Goal: Information Seeking & Learning: Check status

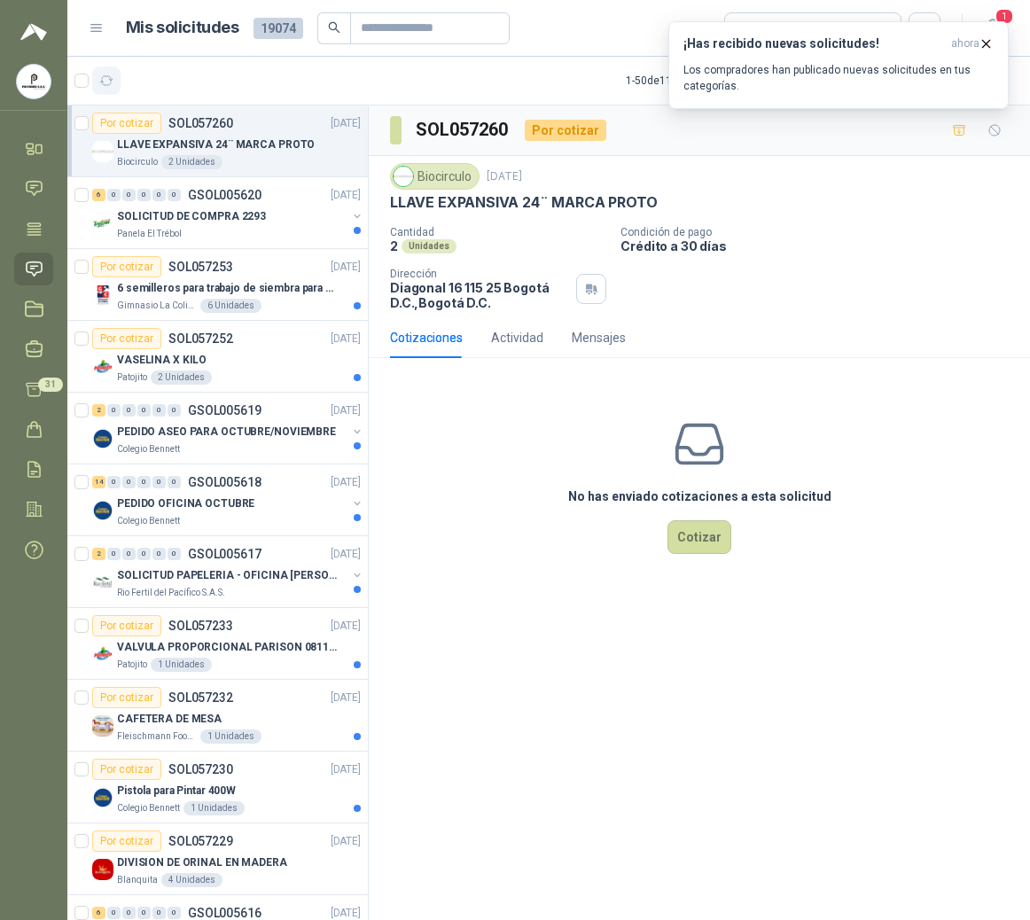
click at [118, 83] on button "button" at bounding box center [106, 80] width 28 height 28
click at [979, 43] on icon "button" at bounding box center [986, 43] width 15 height 15
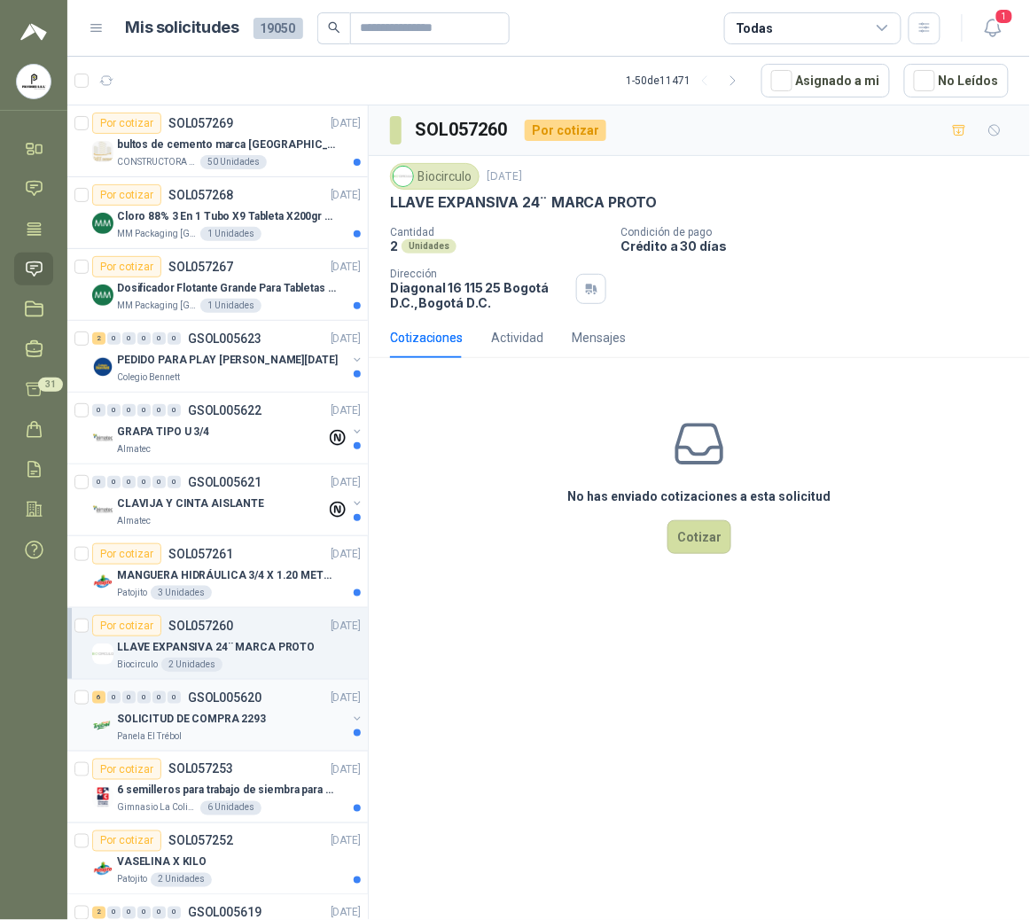
click at [210, 723] on p "SOLICITUD DE COMPRA 2293" at bounding box center [191, 719] width 149 height 17
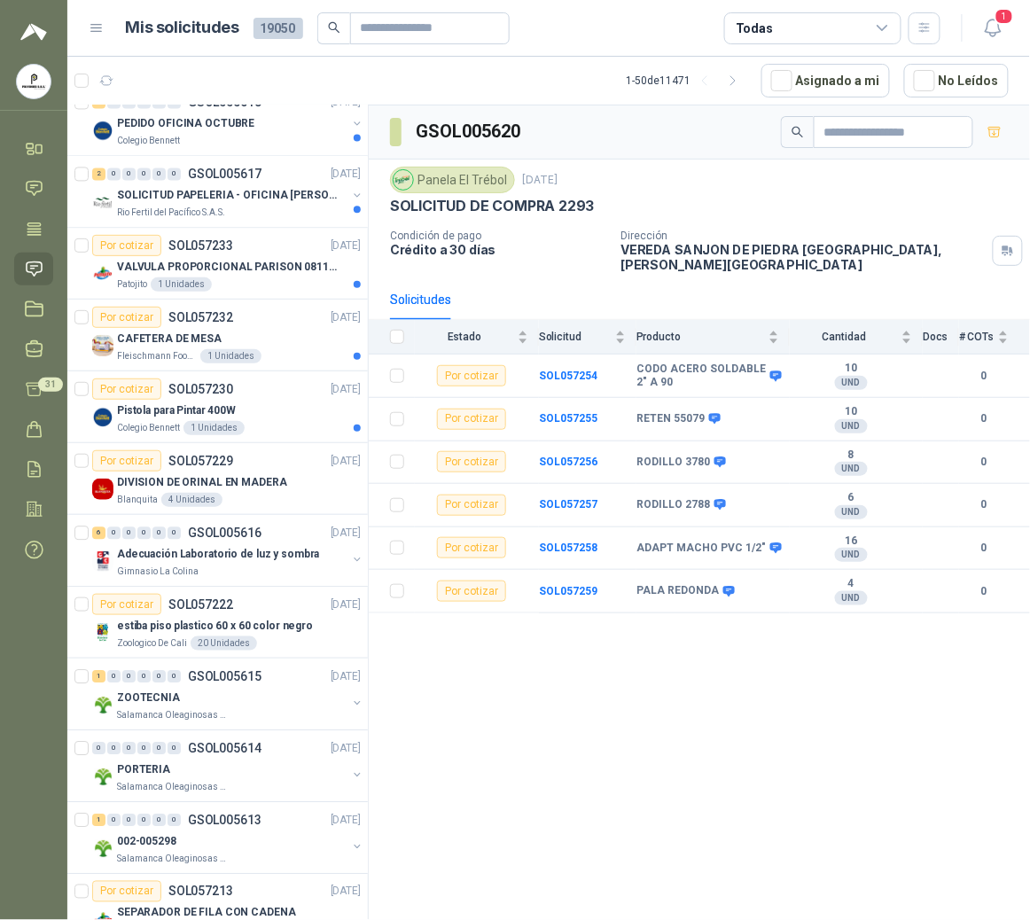
scroll to position [730, 0]
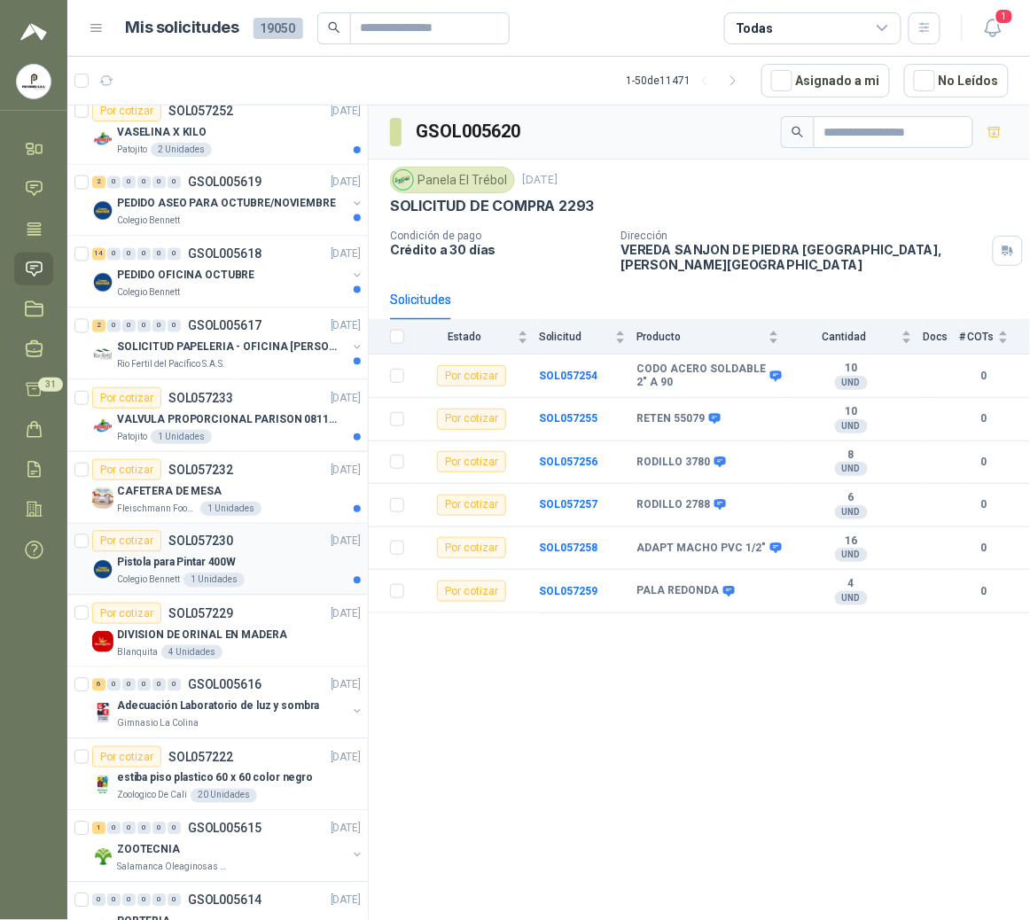
click at [230, 582] on div "1 Unidades" at bounding box center [213, 581] width 61 height 14
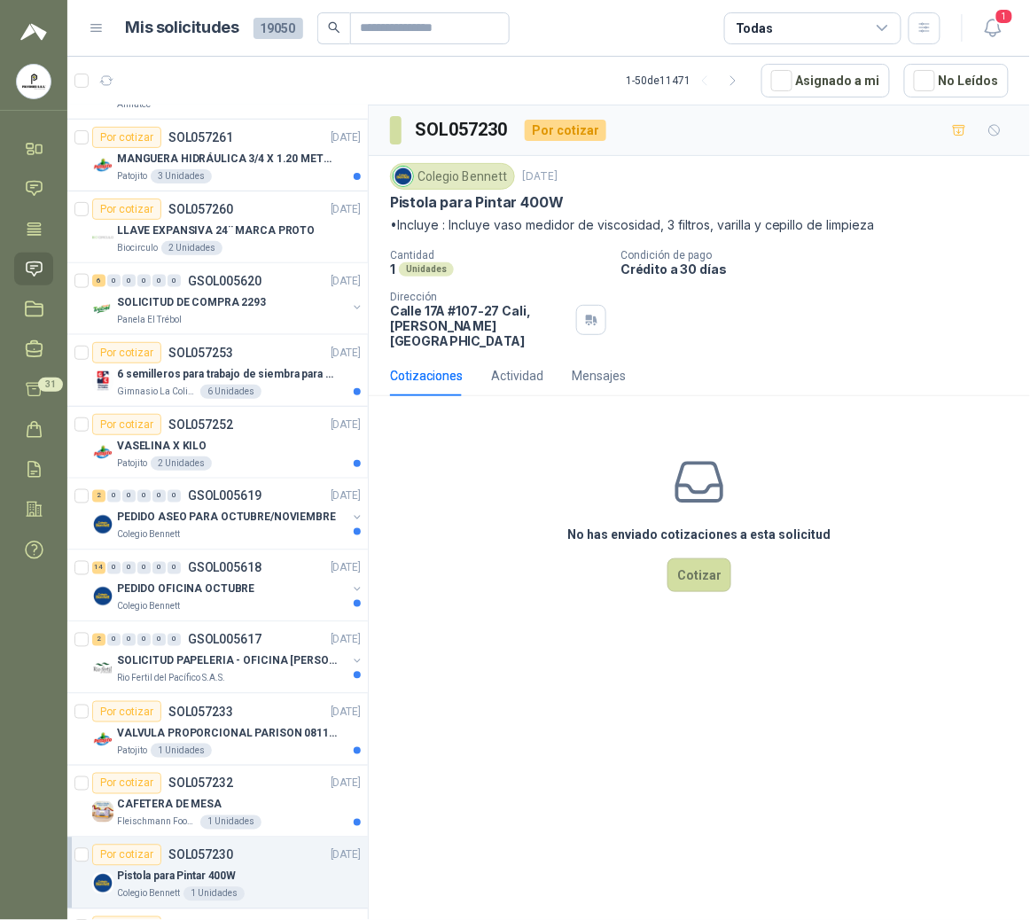
scroll to position [423, 0]
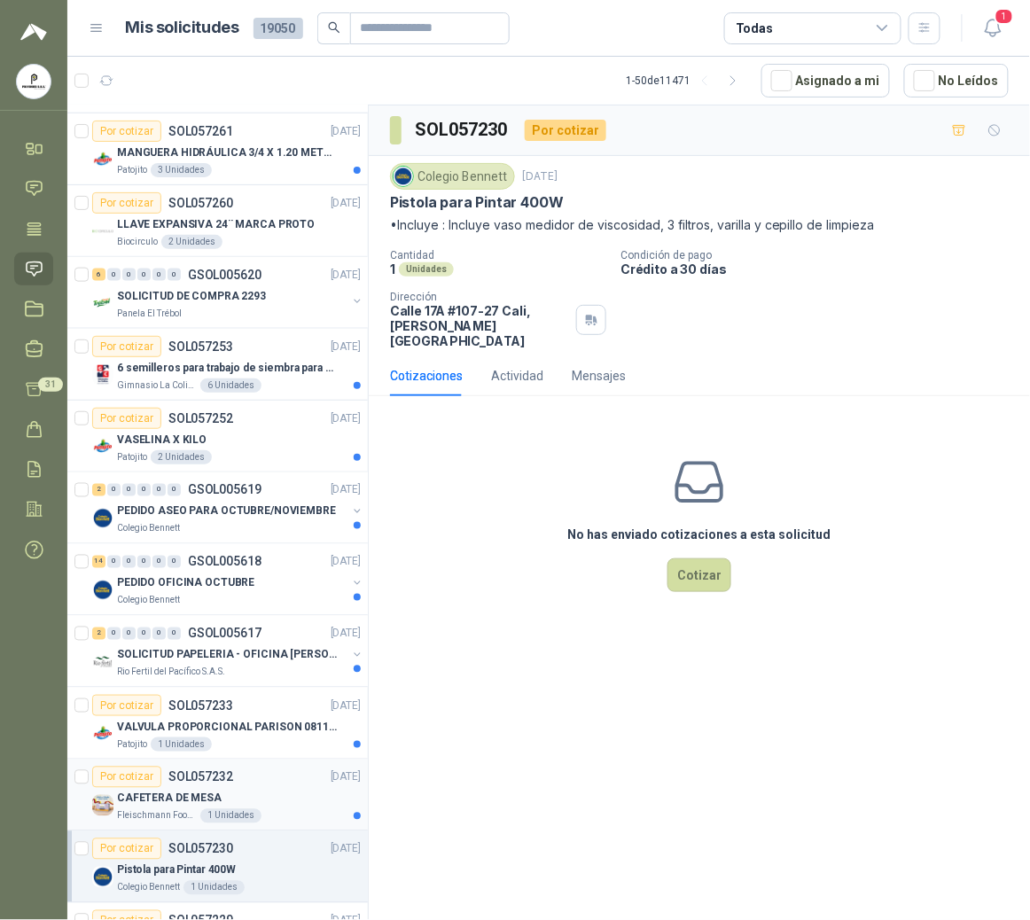
click at [252, 799] on div "CAFETERA DE MESA" at bounding box center [239, 798] width 244 height 21
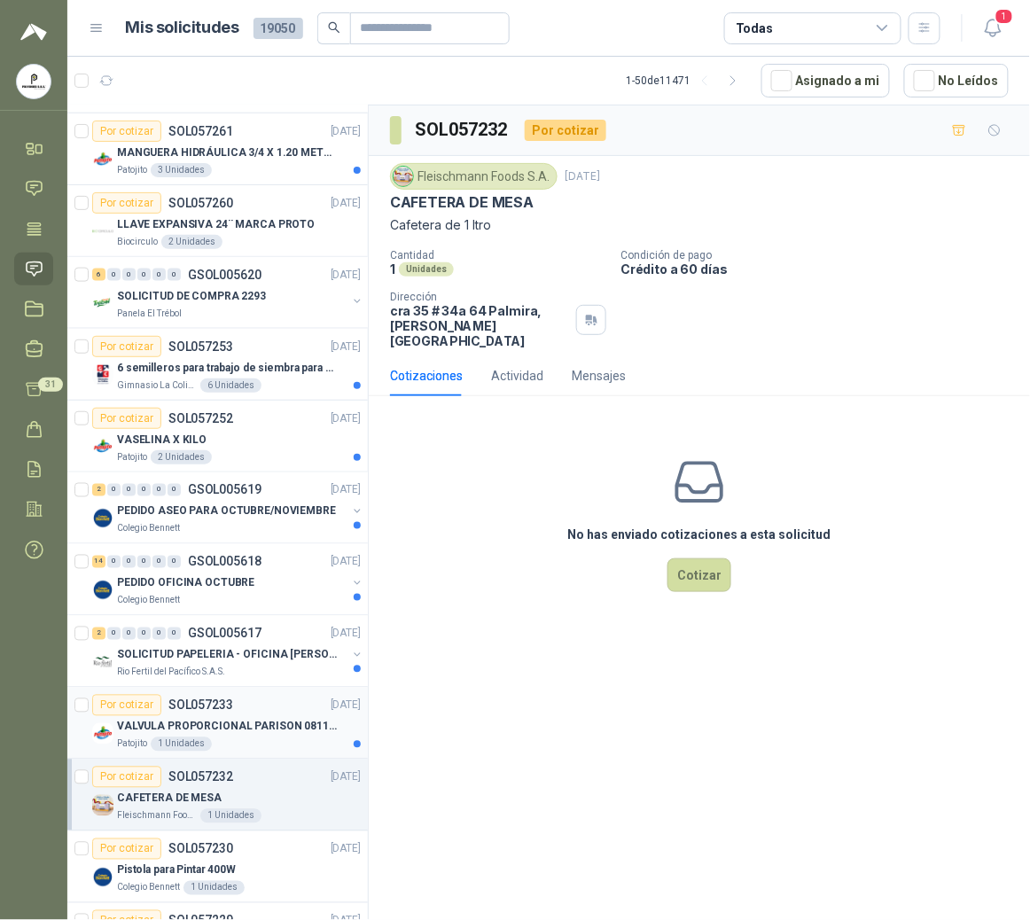
click at [259, 728] on p "VALVULA PROPORCIONAL PARISON 0811404612 / 4WRPEH6C4 REXROTH" at bounding box center [227, 727] width 221 height 17
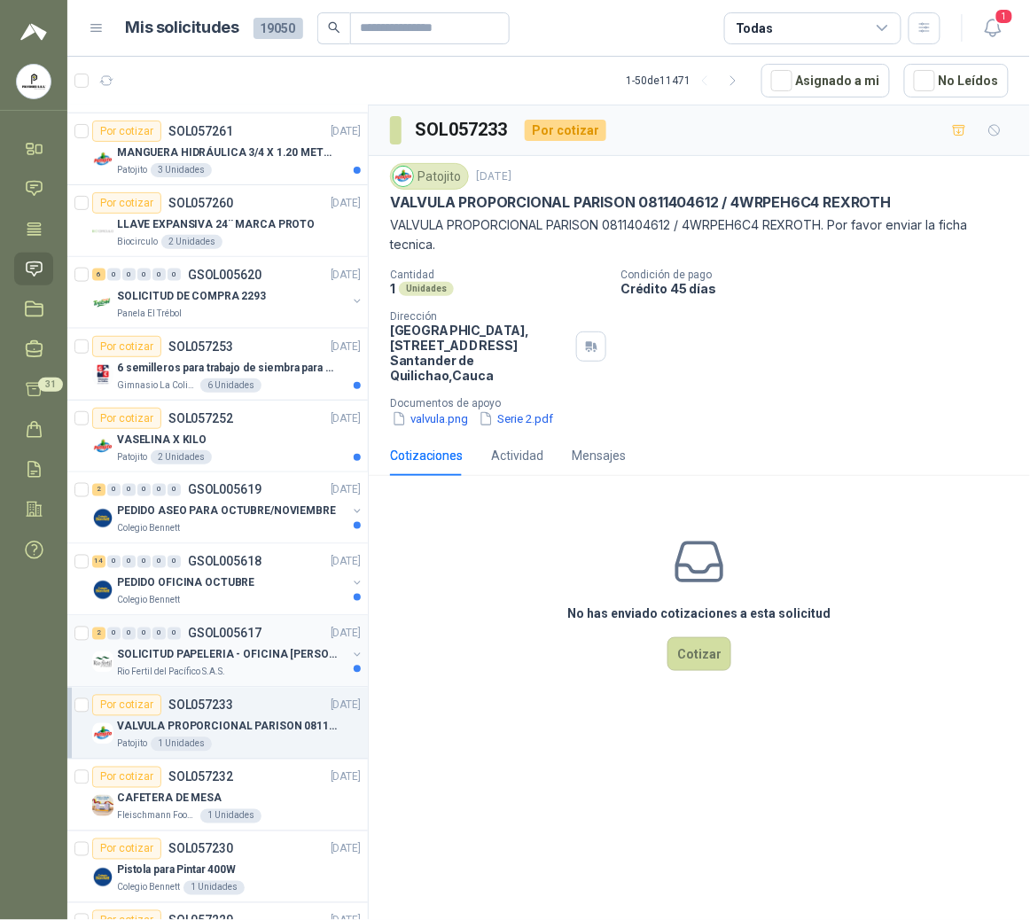
click at [246, 664] on p "SOLICITUD PAPELERIA - OFICINA [PERSON_NAME]" at bounding box center [227, 655] width 221 height 17
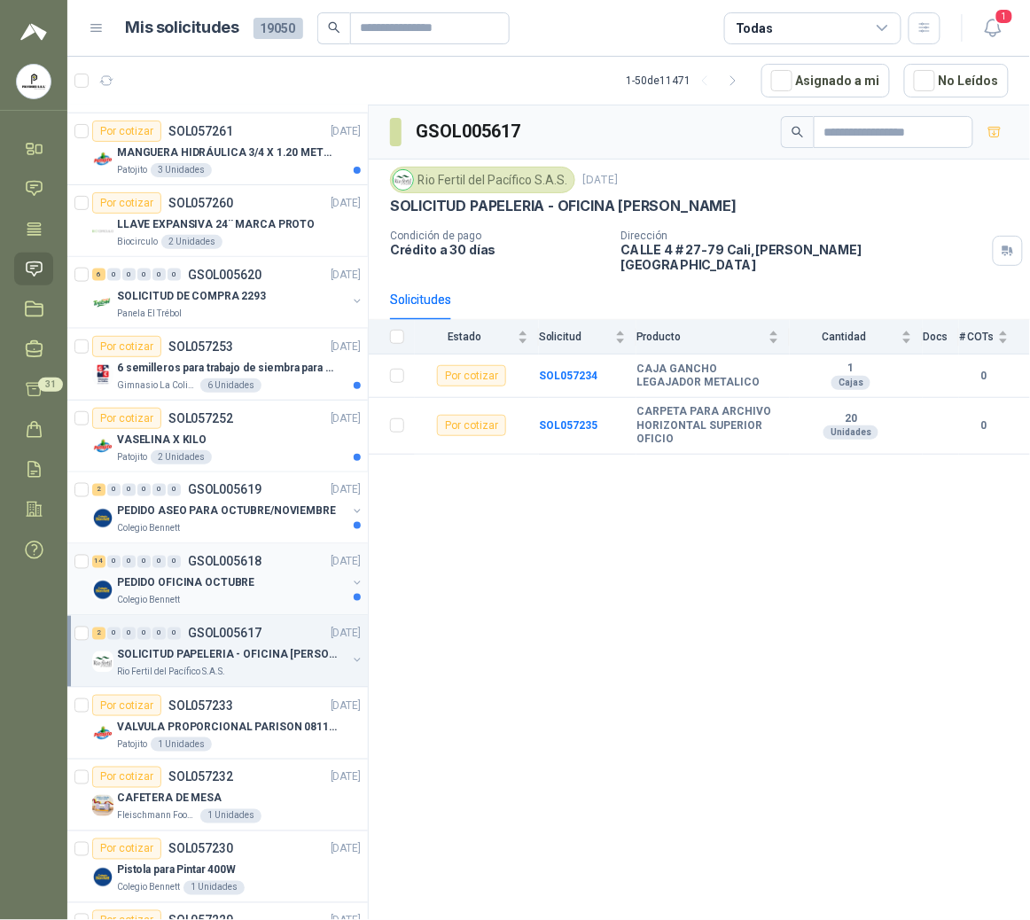
click at [234, 578] on p "PEDIDO OFICINA OCTUBRE" at bounding box center [185, 583] width 137 height 17
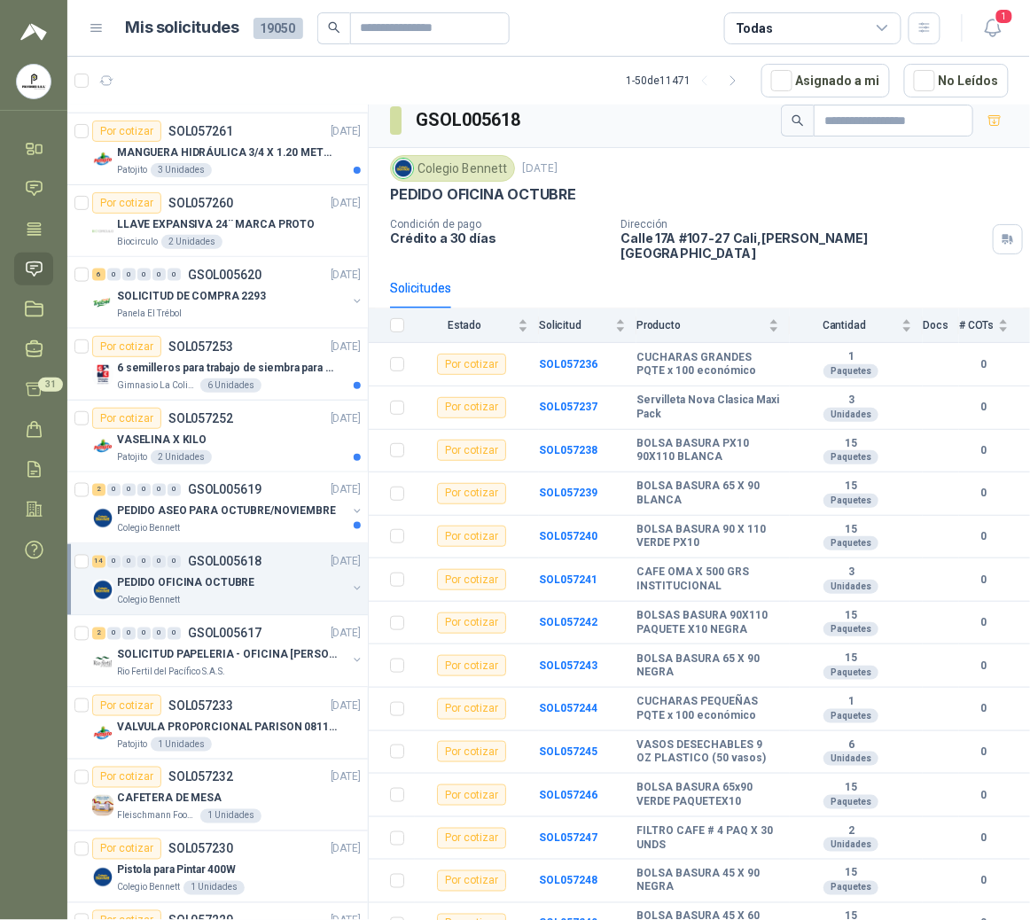
scroll to position [37, 0]
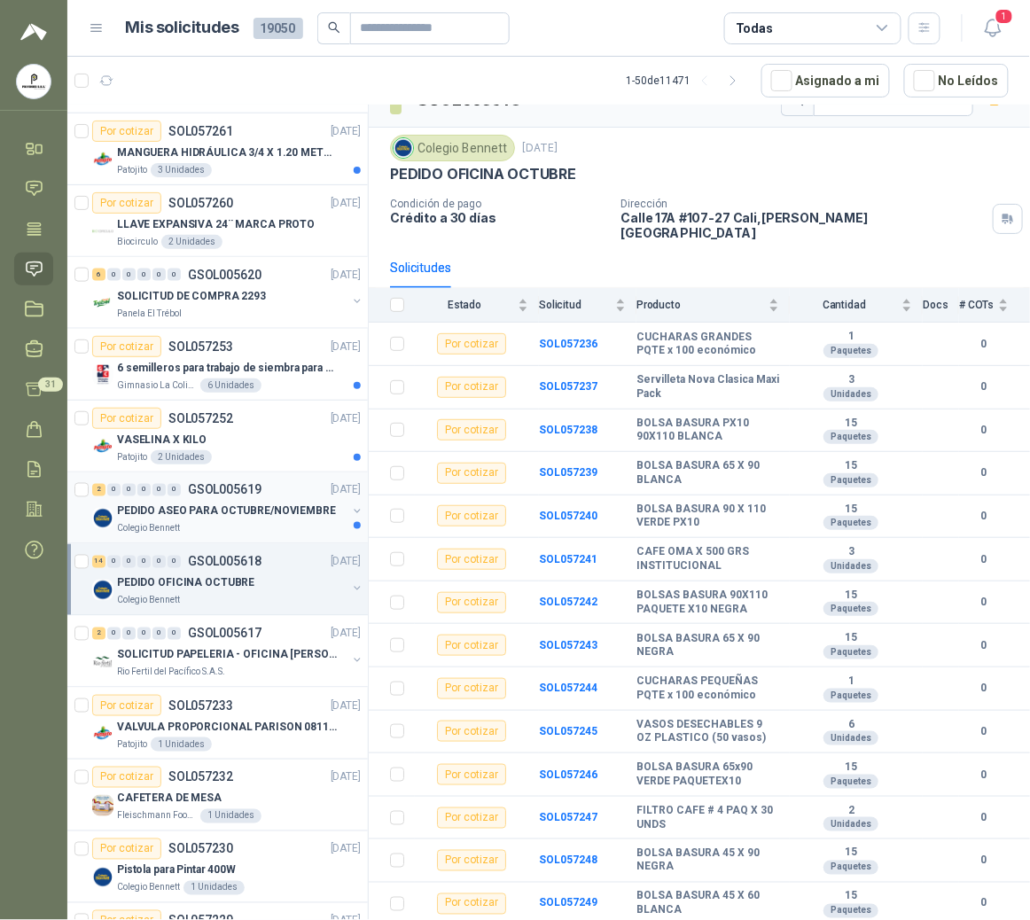
click at [168, 511] on p "PEDIDO ASEO PARA OCTUBRE/NOVIEMBRE" at bounding box center [226, 512] width 219 height 17
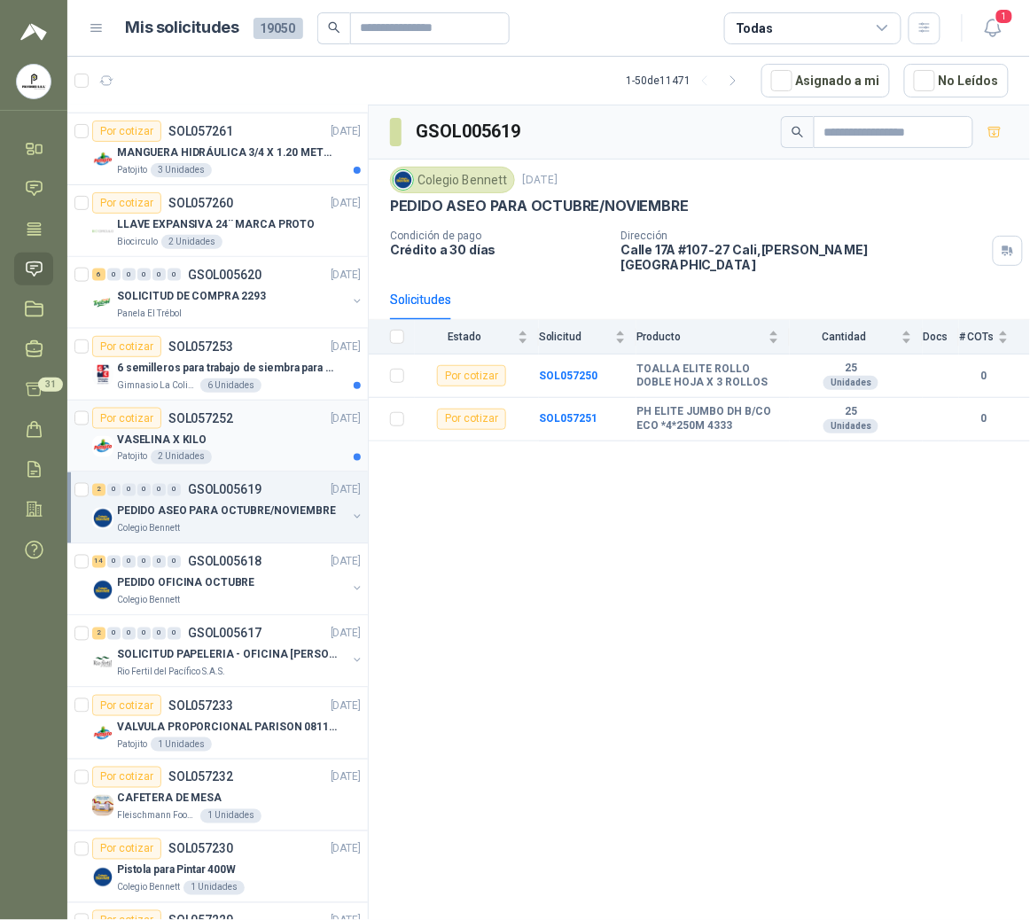
click at [227, 444] on div "VASELINA X KILO" at bounding box center [239, 439] width 244 height 21
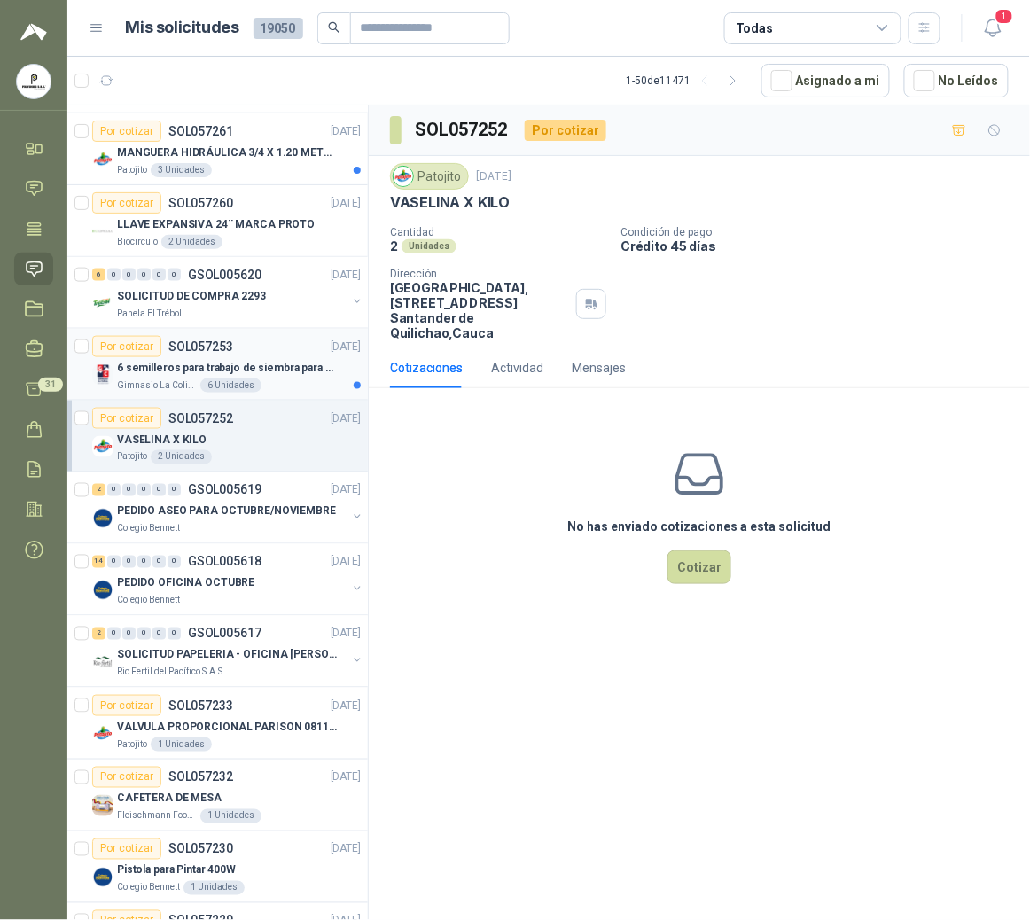
click at [248, 357] on div "Por cotizar SOL057253 [DATE]" at bounding box center [226, 346] width 269 height 21
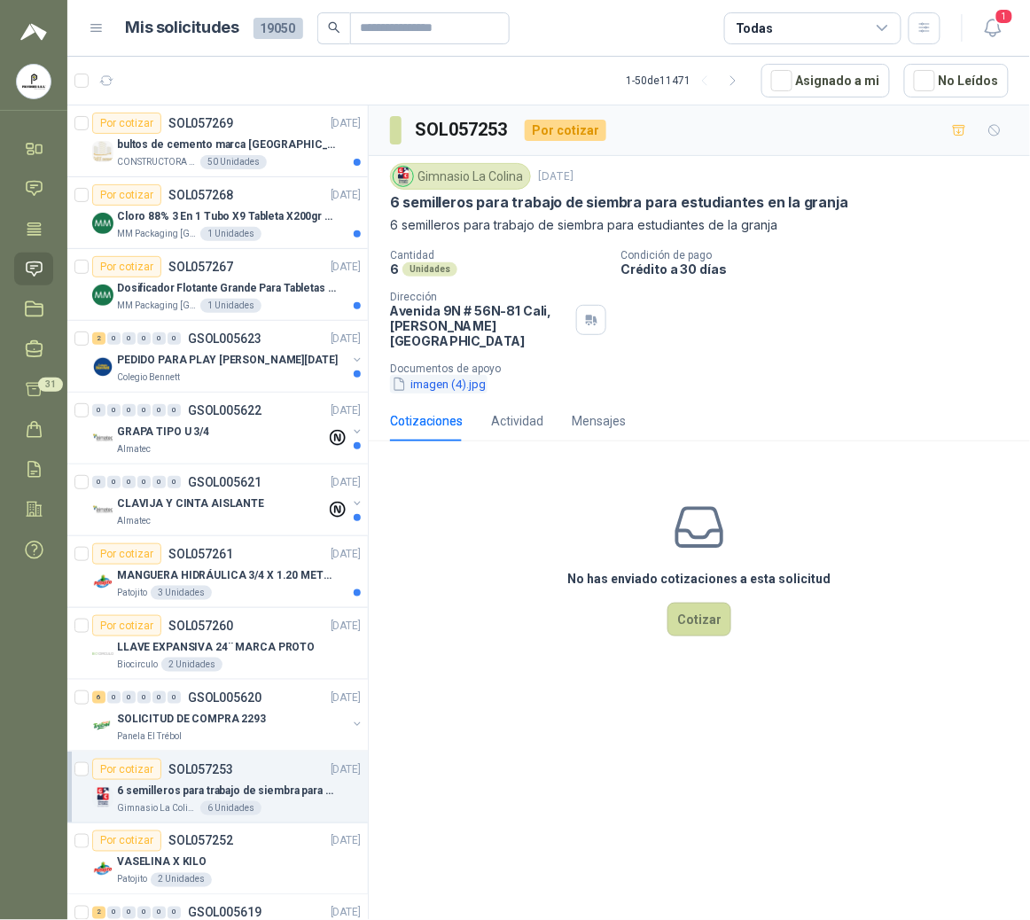
click at [450, 375] on button "imagen (4).jpg" at bounding box center [439, 384] width 98 height 19
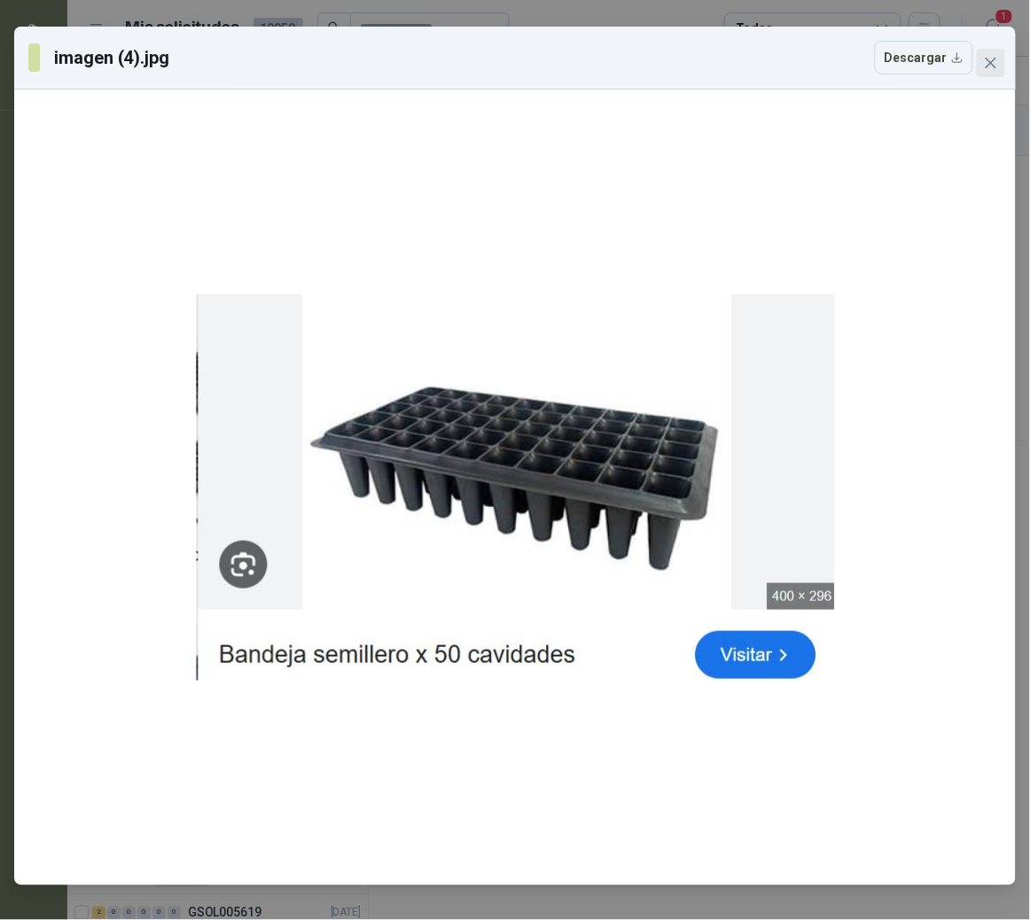
click at [990, 56] on icon "close" at bounding box center [991, 63] width 14 height 14
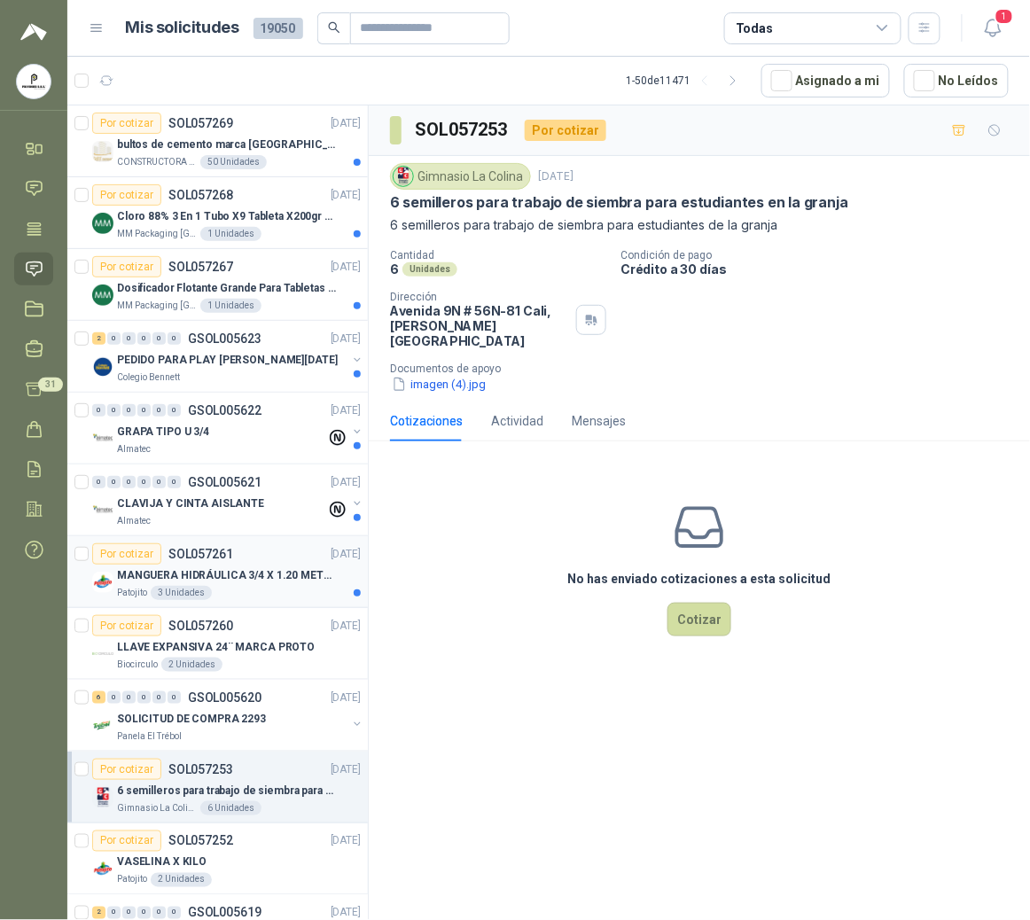
click at [195, 584] on p "MANGUERA HIDRÁULICA 3/4 X 1.20 METROS DE LONGITUD HR-HR-ACOPLADA" at bounding box center [227, 575] width 221 height 17
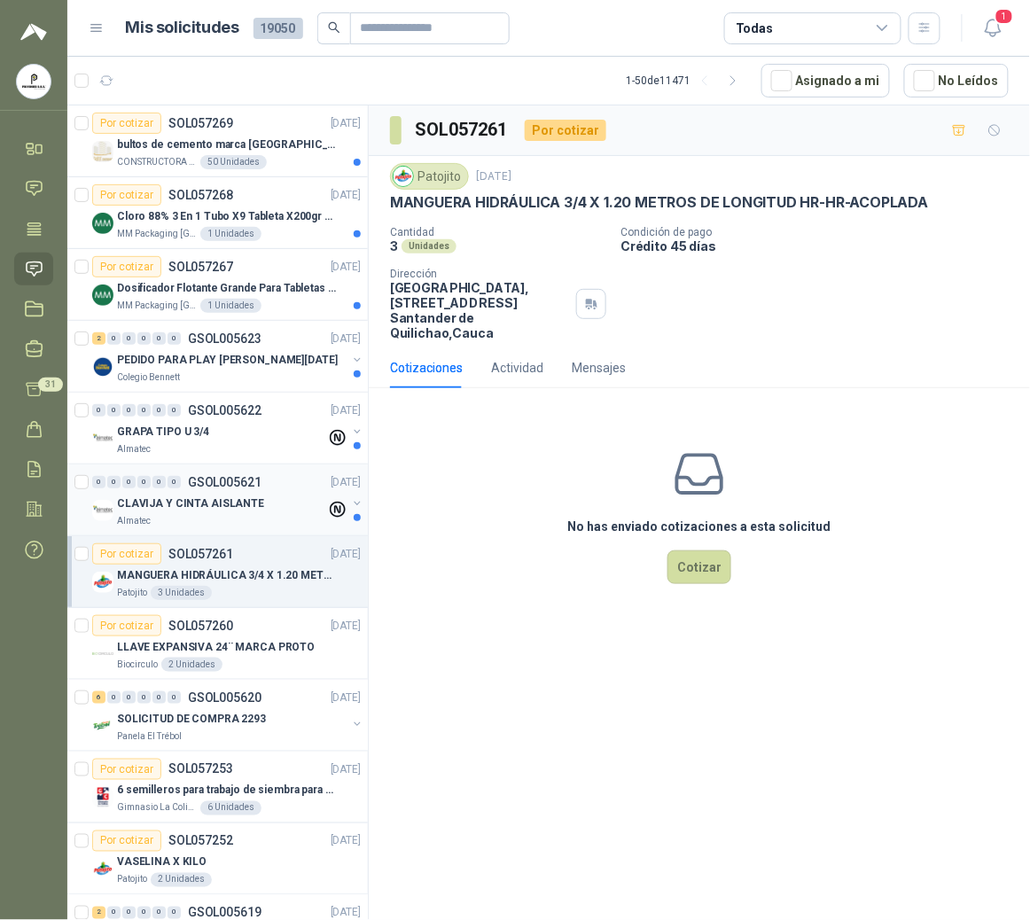
click at [210, 502] on p "CLAVIJA Y CINTA AISLANTE" at bounding box center [190, 504] width 147 height 17
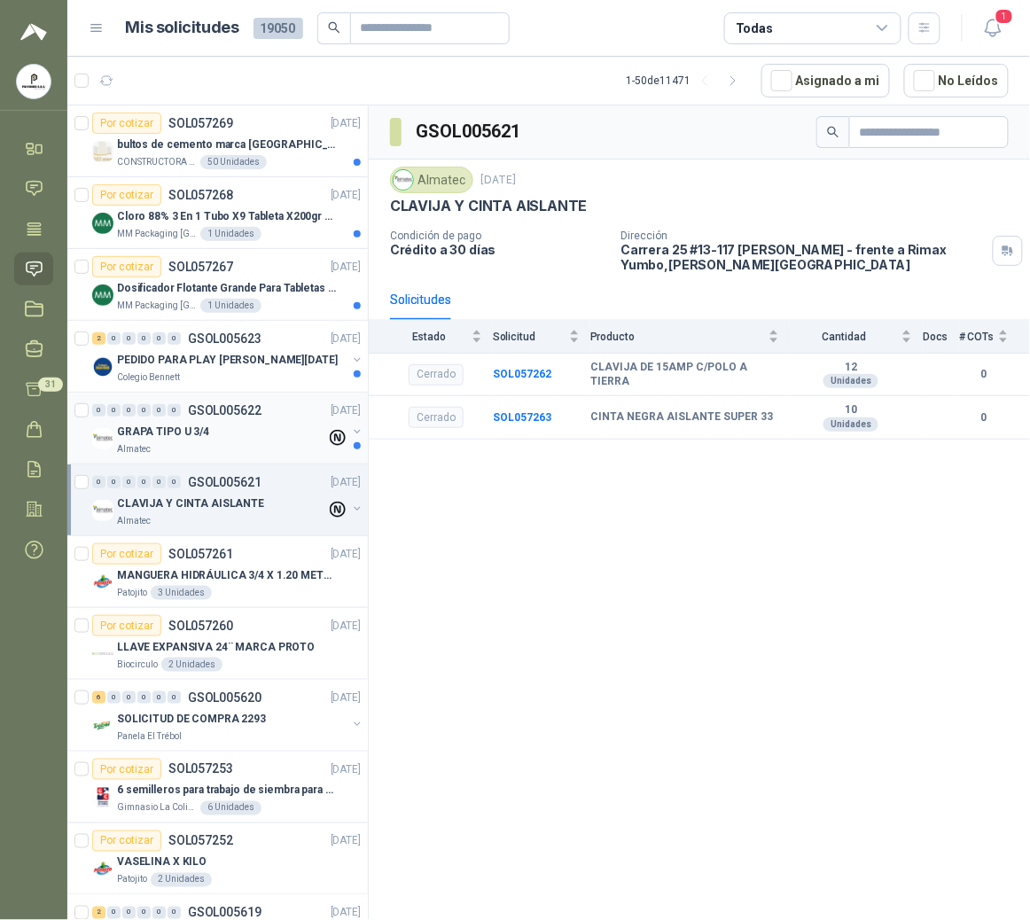
click at [195, 430] on p "GRAPA TIPO U 3/4" at bounding box center [163, 432] width 92 height 17
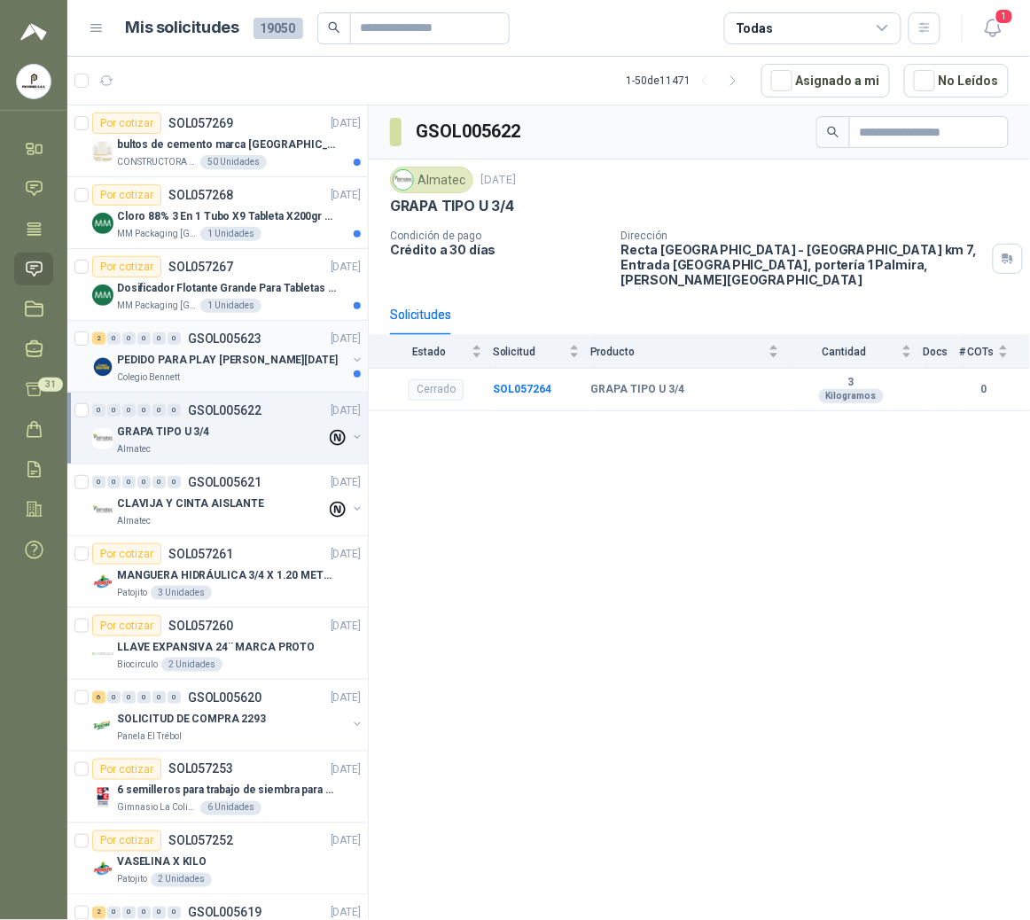
click at [163, 355] on p "PEDIDO PARA PLAY [PERSON_NAME][DATE]" at bounding box center [227, 360] width 221 height 17
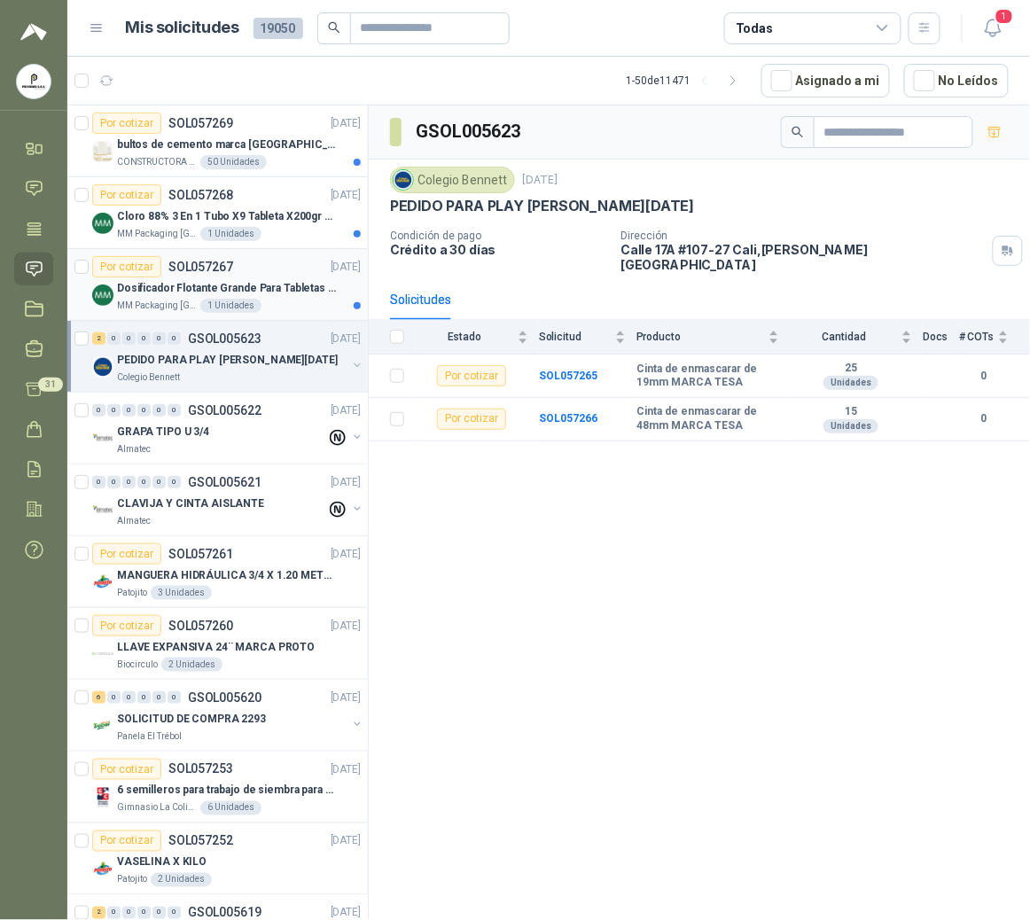
click at [174, 273] on p "SOL057267" at bounding box center [200, 267] width 65 height 12
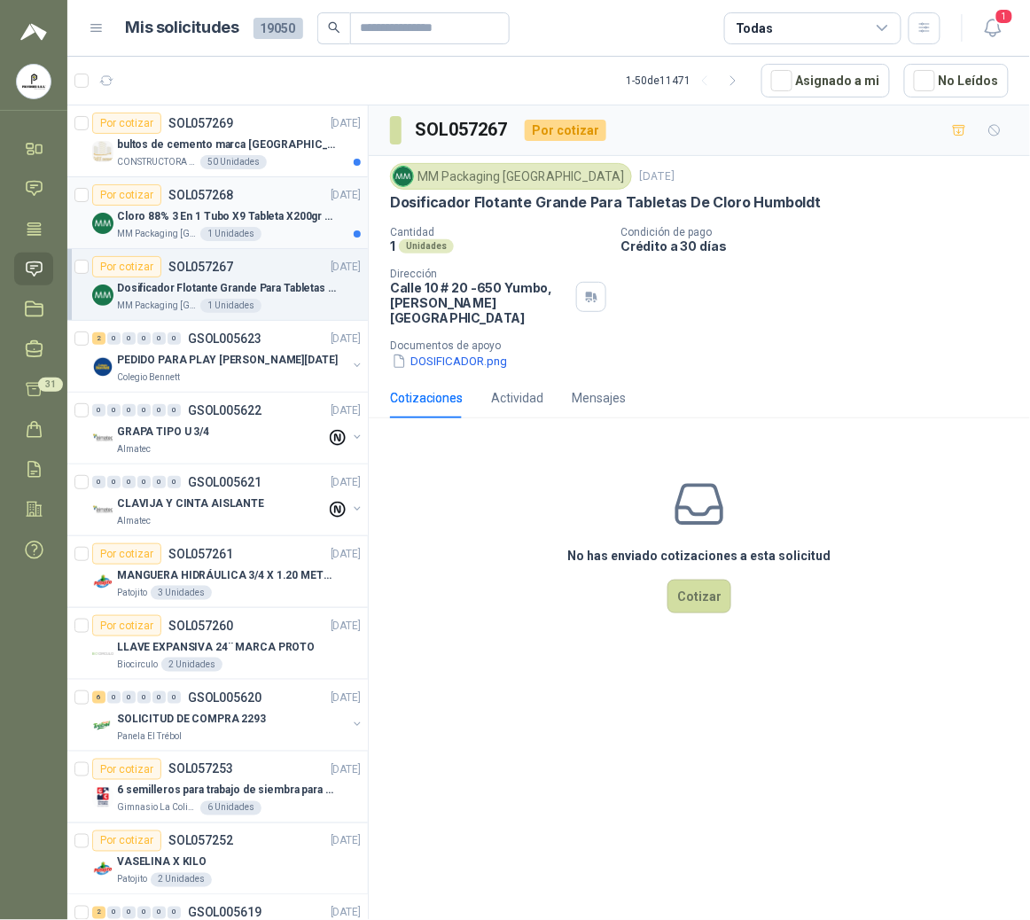
click at [192, 220] on p "Cloro 88% 3 En 1 Tubo X9 Tableta X200gr Oxycl" at bounding box center [227, 216] width 221 height 17
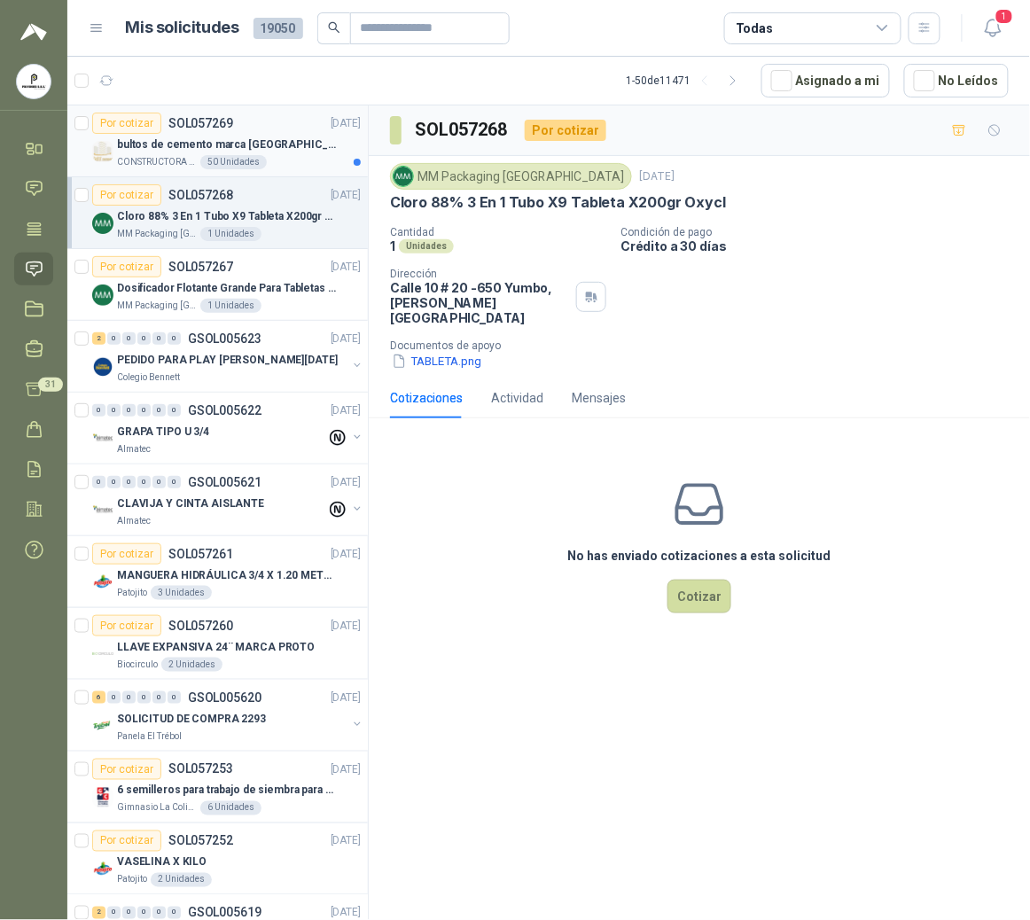
click at [186, 153] on p "bultos de cemento marca [GEOGRAPHIC_DATA][PERSON_NAME]- Entrega en [GEOGRAPHIC_…" at bounding box center [227, 145] width 221 height 17
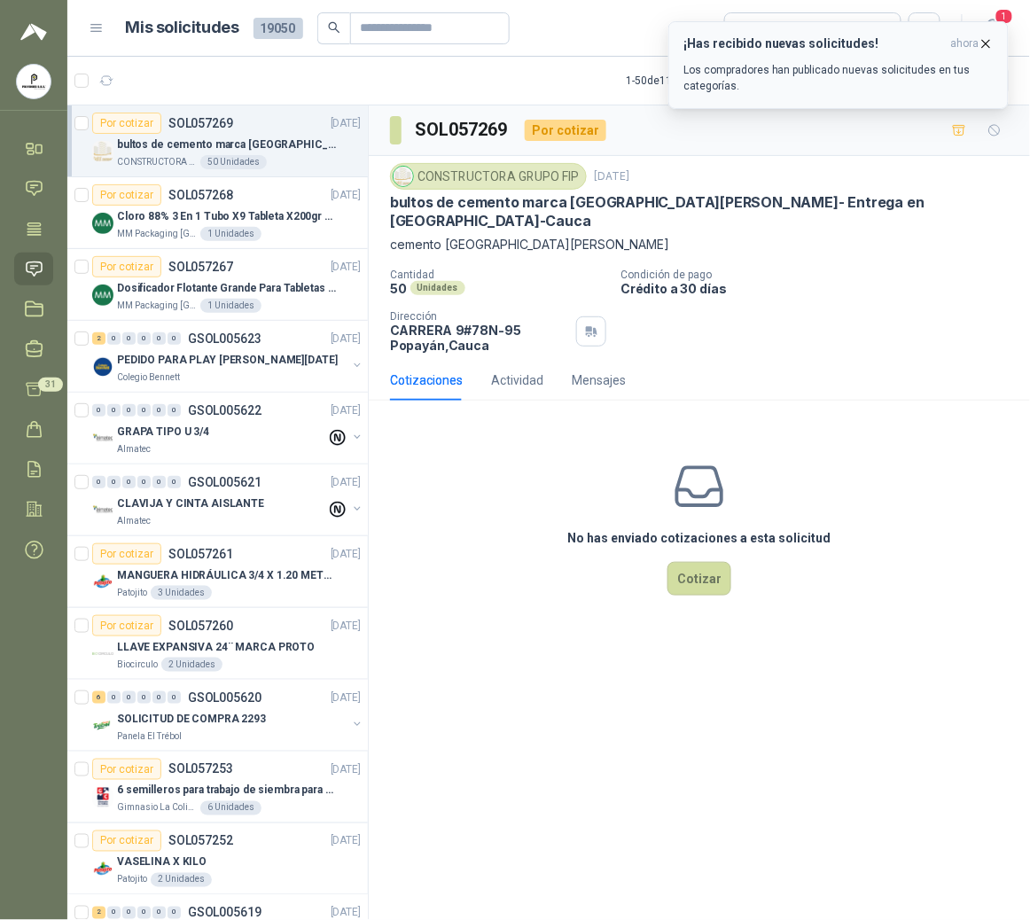
click at [988, 41] on icon "button" at bounding box center [986, 43] width 15 height 15
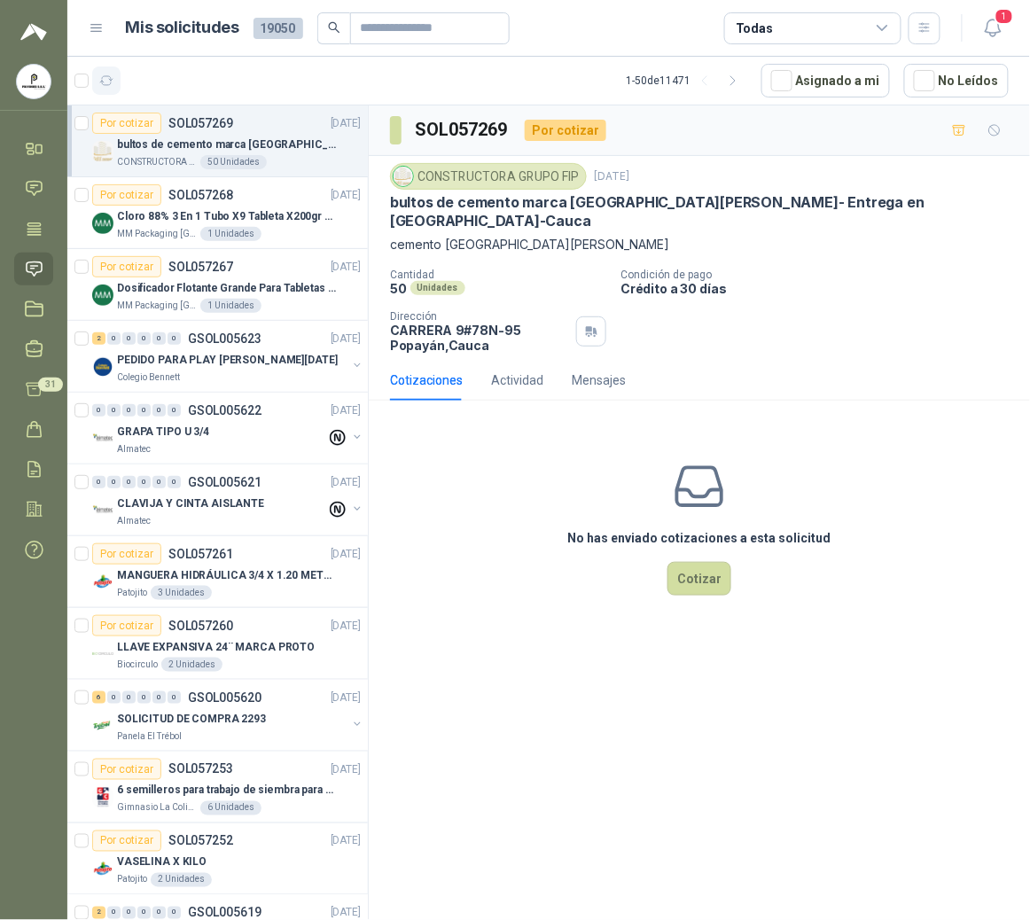
click at [106, 83] on icon "button" at bounding box center [106, 81] width 15 height 15
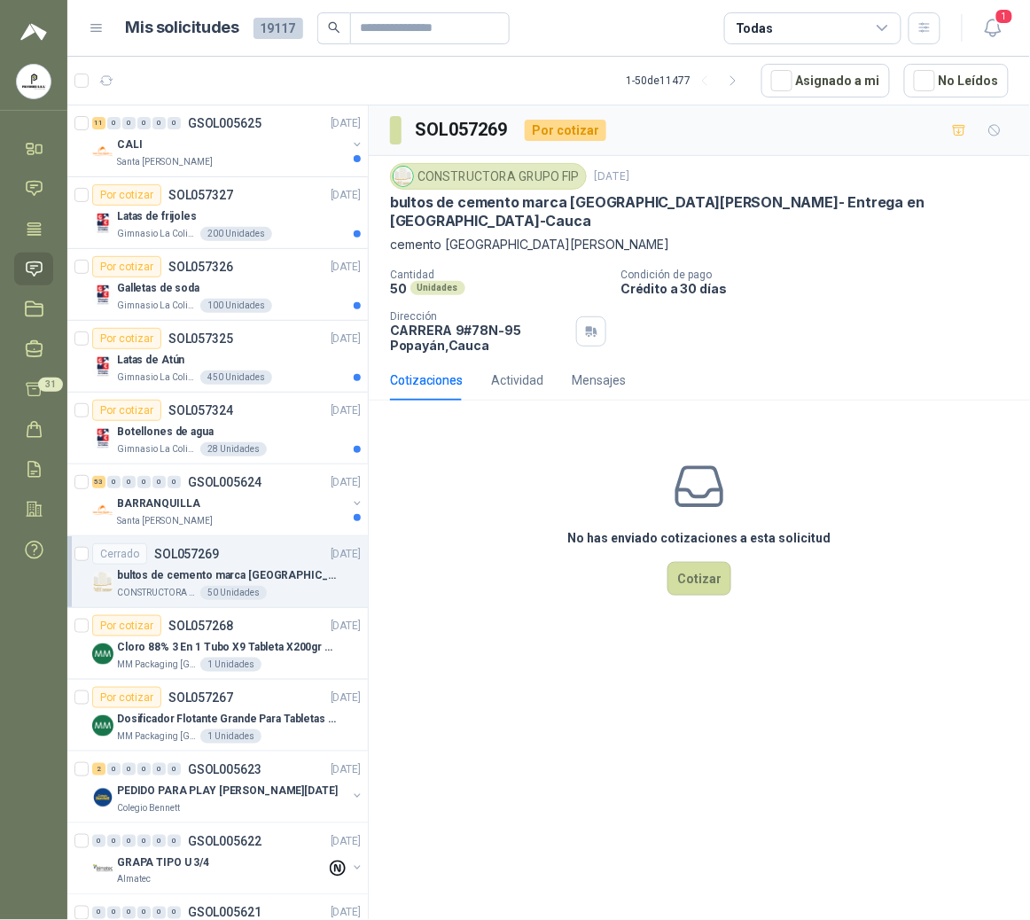
click at [904, 295] on div "Cantidad 50 Unidades Condición de pago Crédito a 30 días Dirección [STREET_ADDR…" at bounding box center [699, 311] width 619 height 84
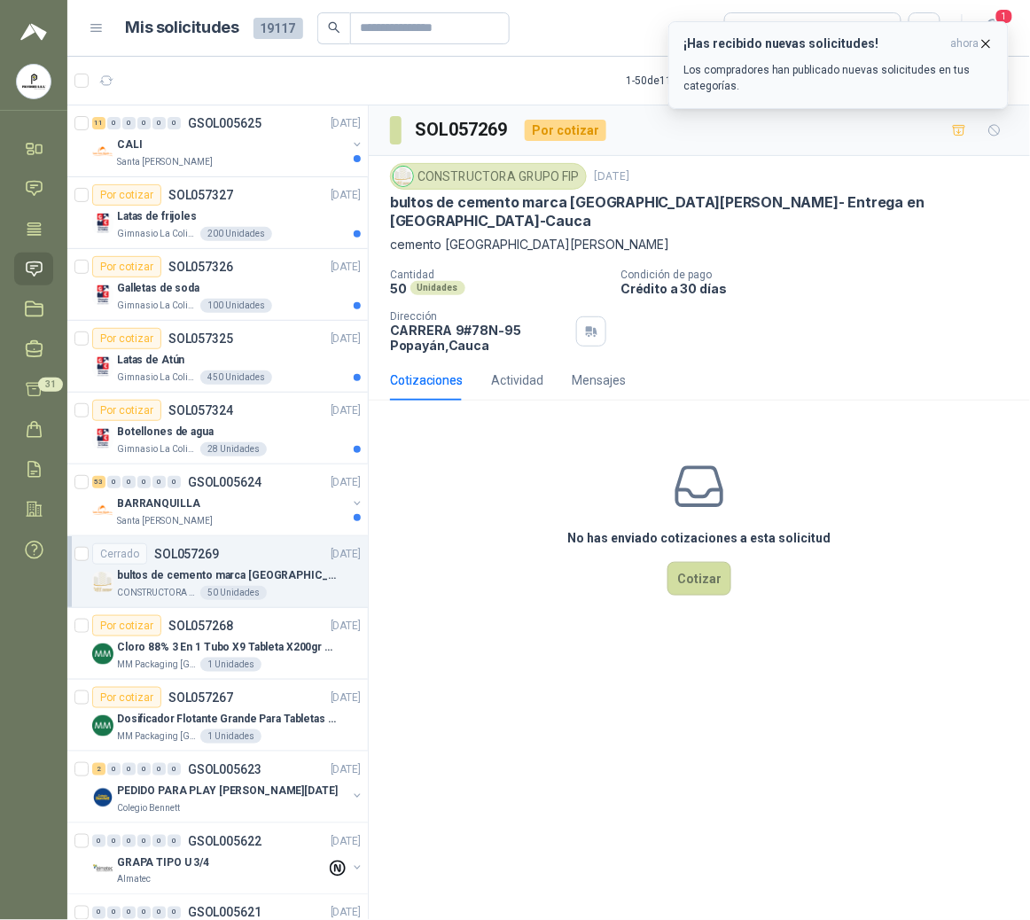
click at [982, 44] on icon "button" at bounding box center [986, 43] width 15 height 15
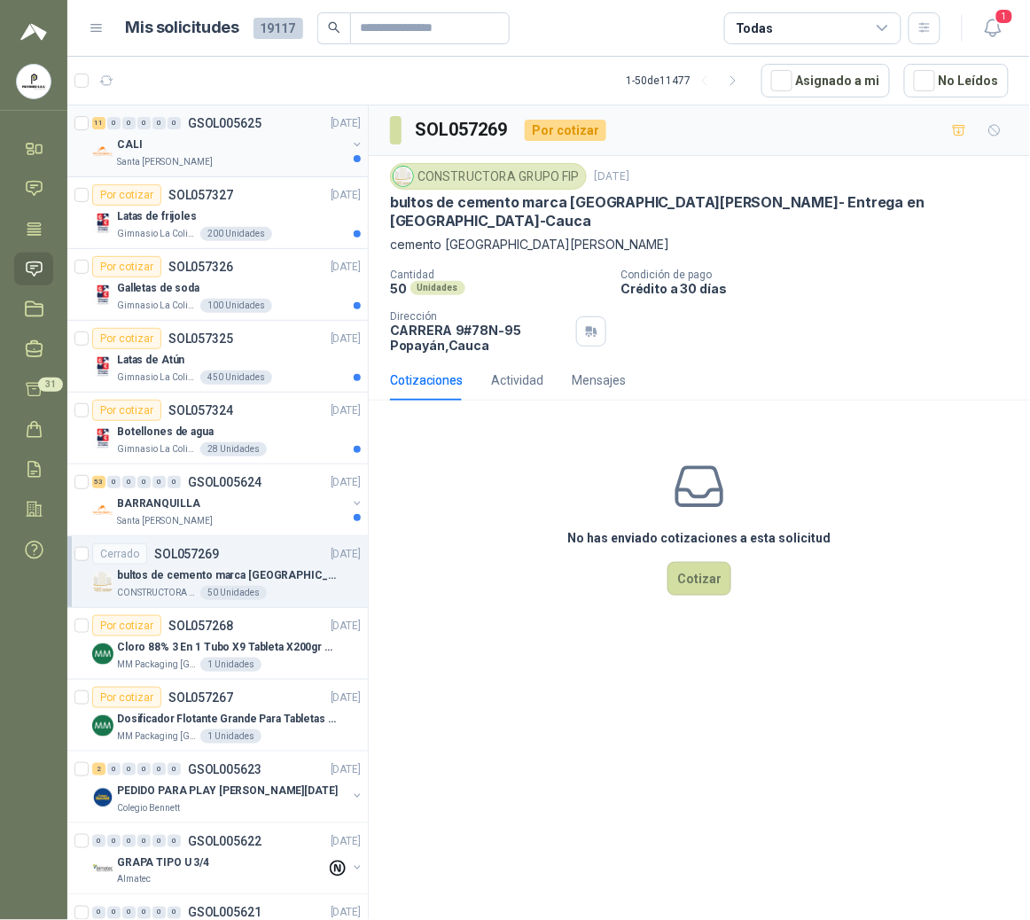
click at [156, 160] on p "Santa [PERSON_NAME]" at bounding box center [165, 162] width 96 height 14
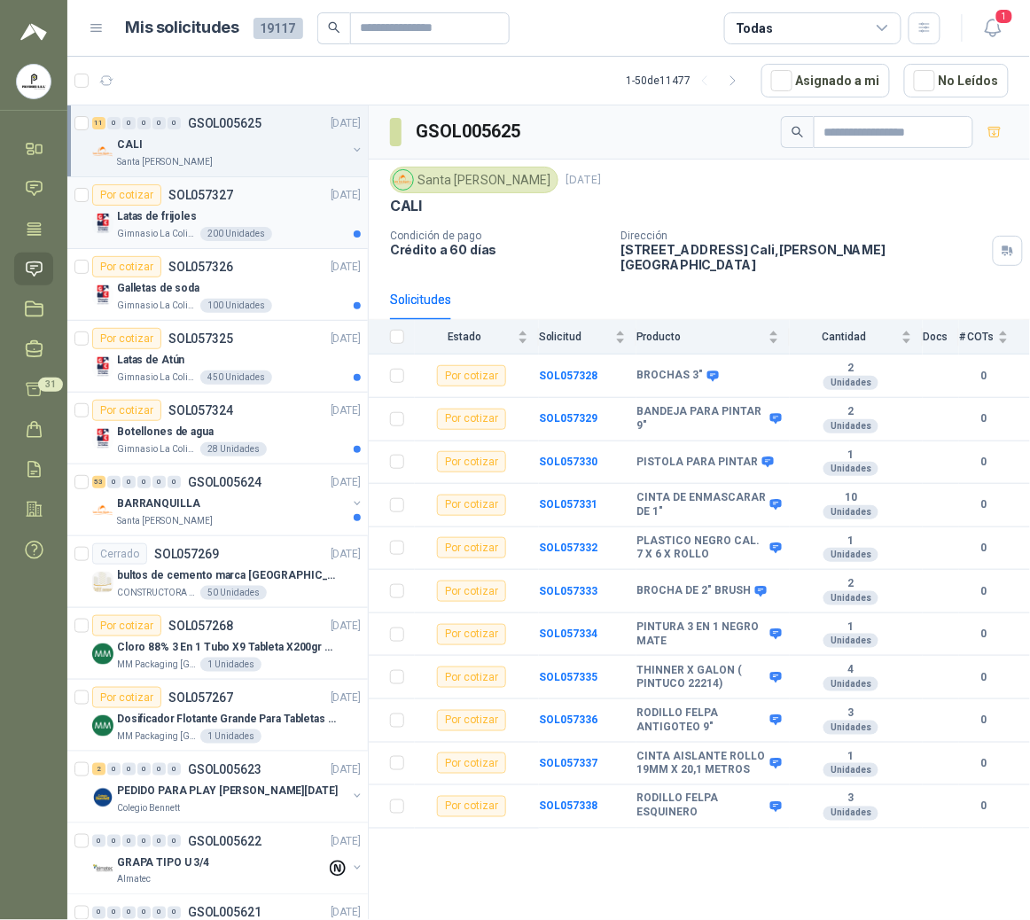
click at [200, 230] on div "200 Unidades" at bounding box center [236, 234] width 72 height 14
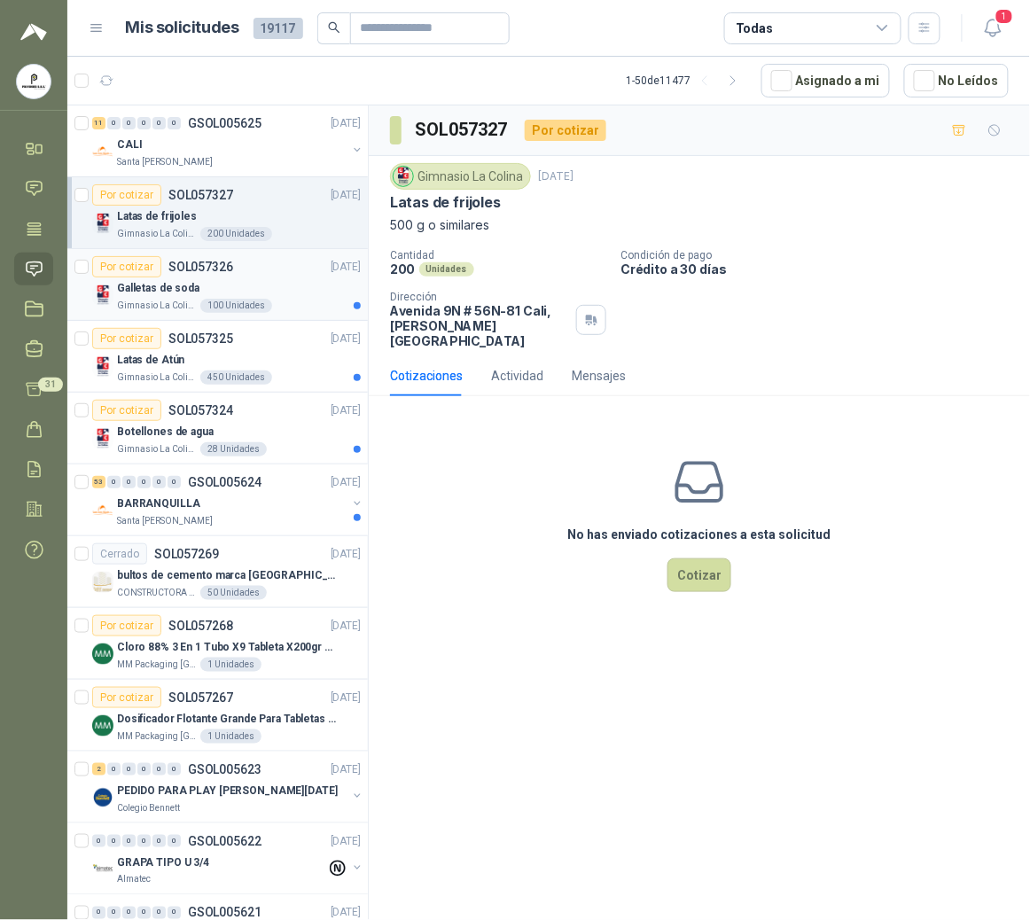
click at [189, 295] on p "Galletas de soda" at bounding box center [158, 288] width 82 height 17
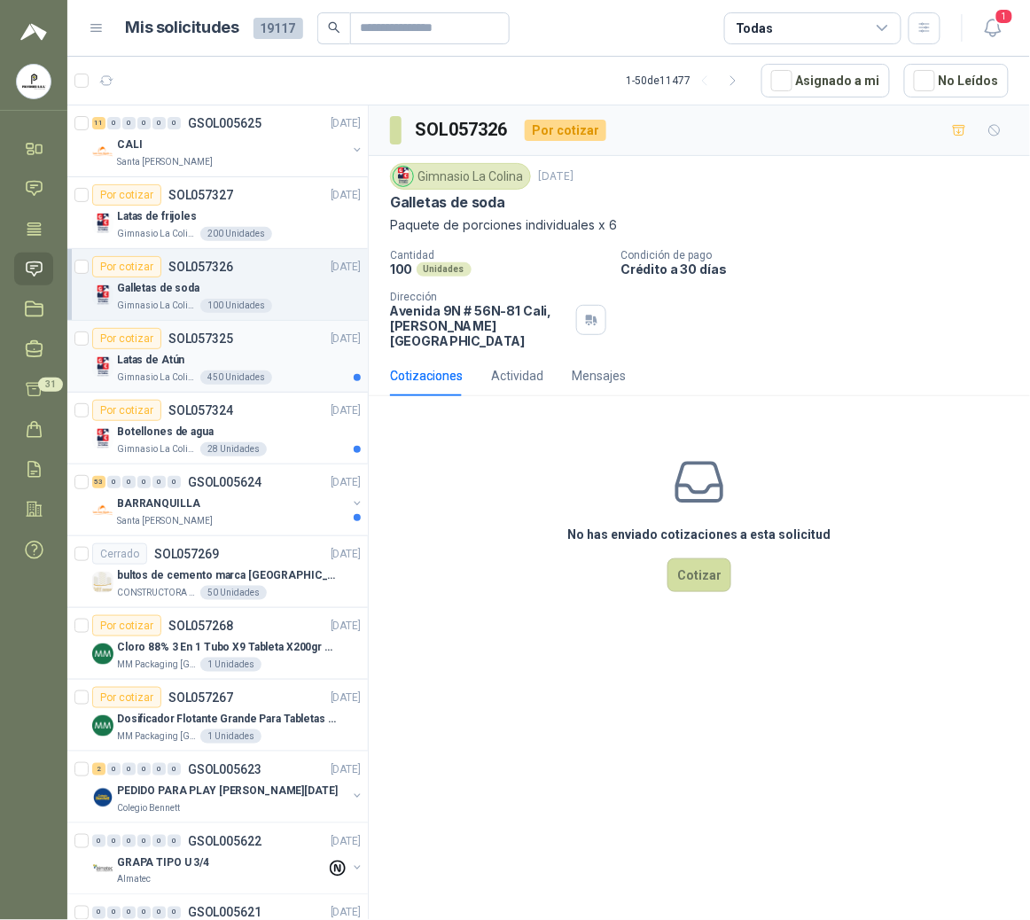
click at [229, 367] on div "Latas de Atún" at bounding box center [239, 359] width 244 height 21
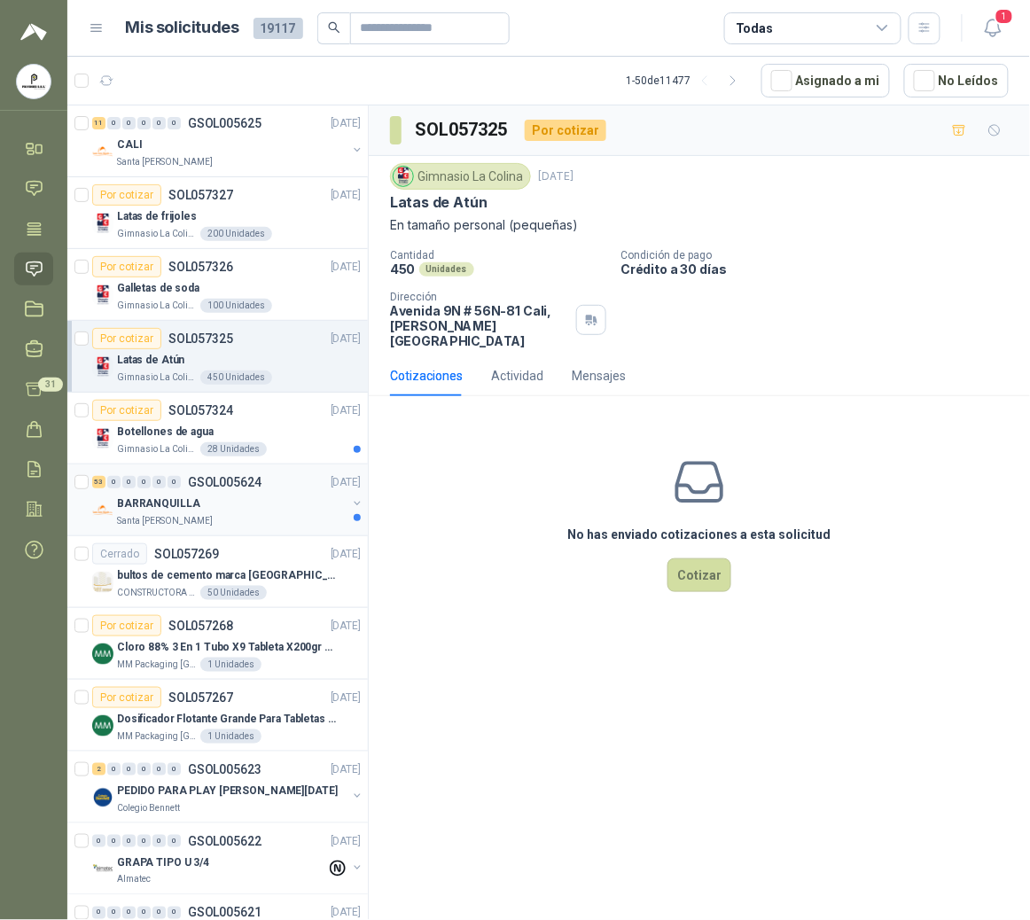
click at [242, 504] on div "BARRANQUILLA" at bounding box center [232, 503] width 230 height 21
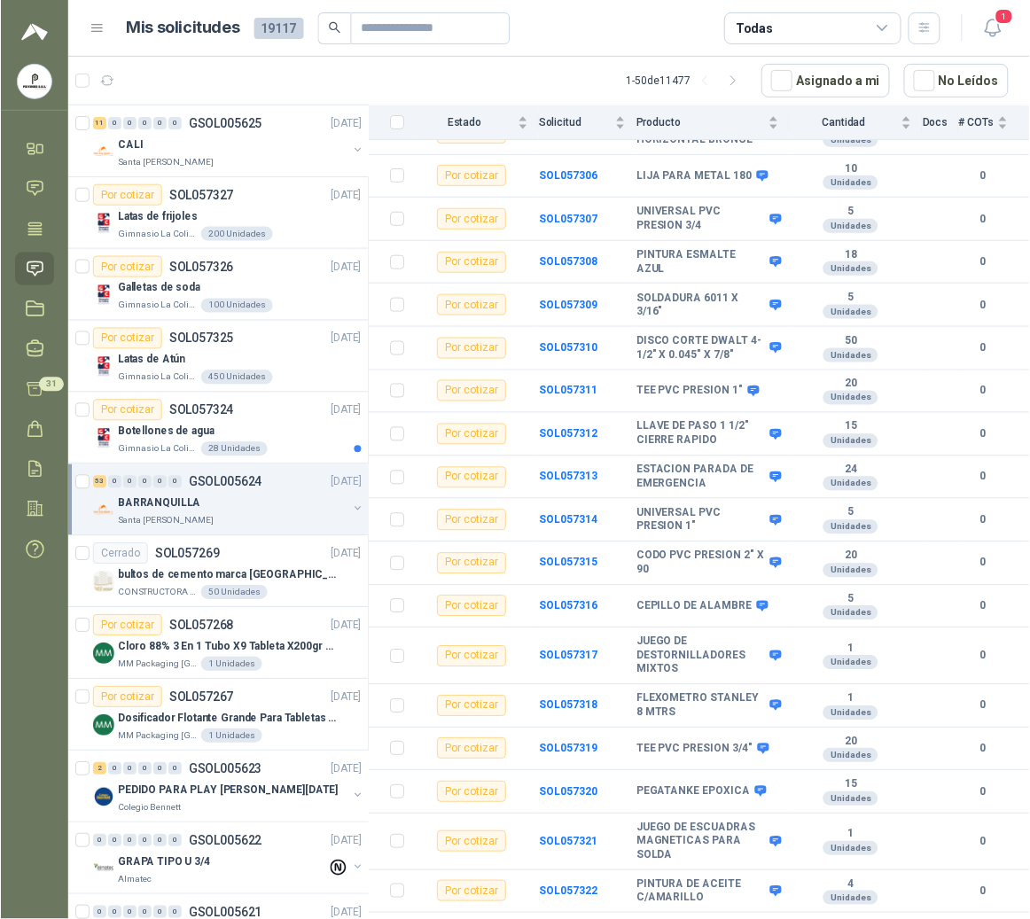
scroll to position [1776, 0]
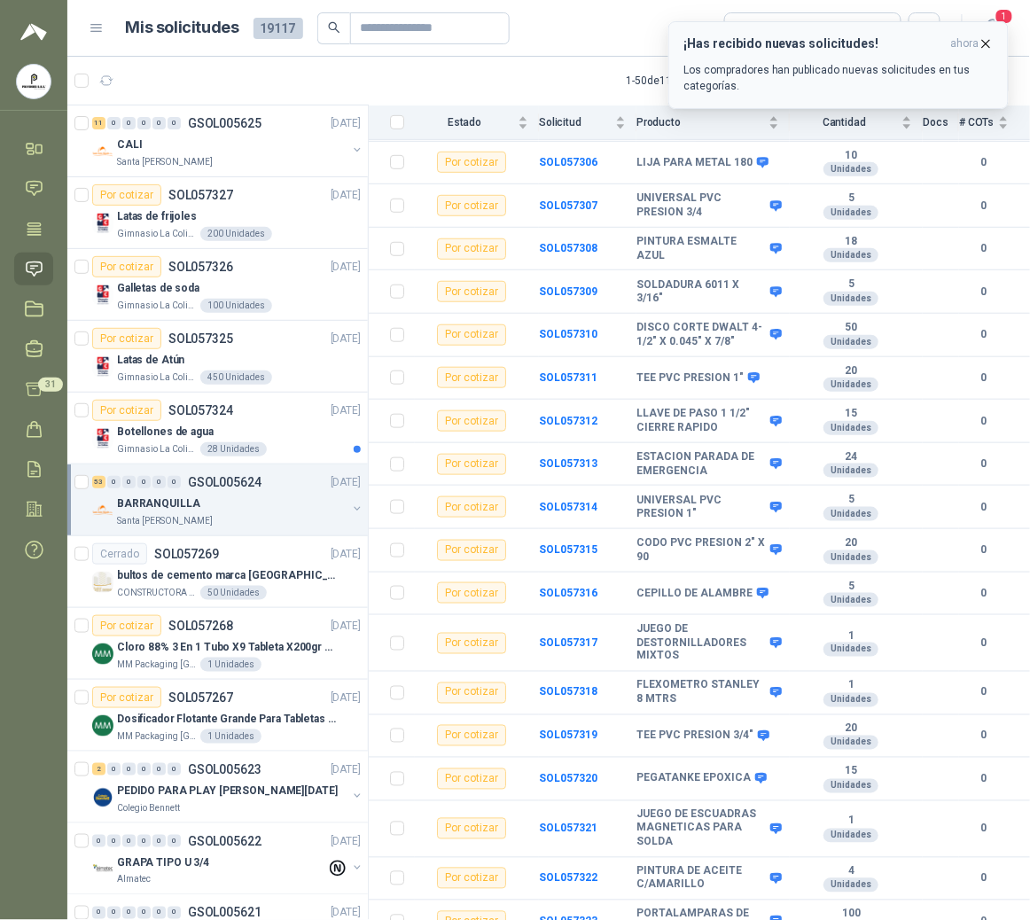
click at [988, 43] on icon "button" at bounding box center [986, 43] width 7 height 7
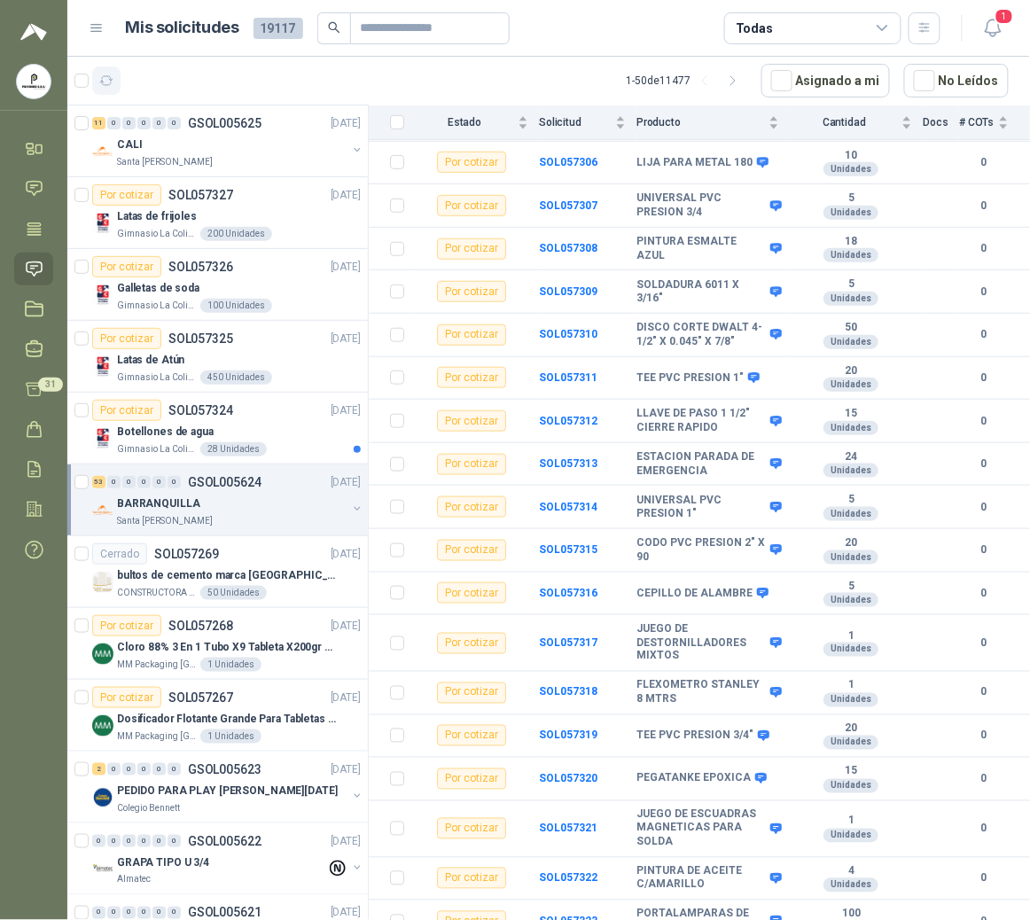
click at [108, 82] on icon "button" at bounding box center [106, 81] width 15 height 15
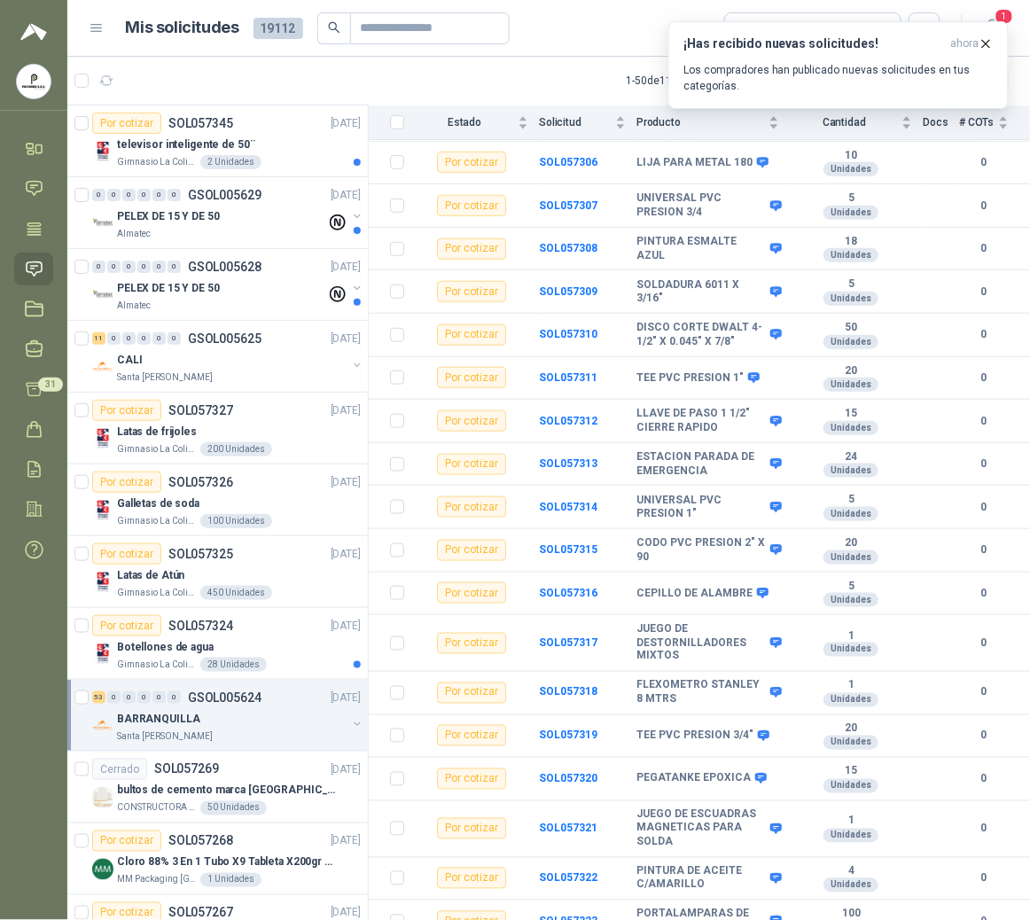
click at [27, 646] on menu "POLYSHOES S.A.S. POLYSHOES S.A.S. Inicio Chat Tareas Solicitudes Licitaciones N…" at bounding box center [33, 460] width 67 height 920
click at [183, 285] on p "PELEX DE 15 Y DE 50" at bounding box center [168, 288] width 103 height 17
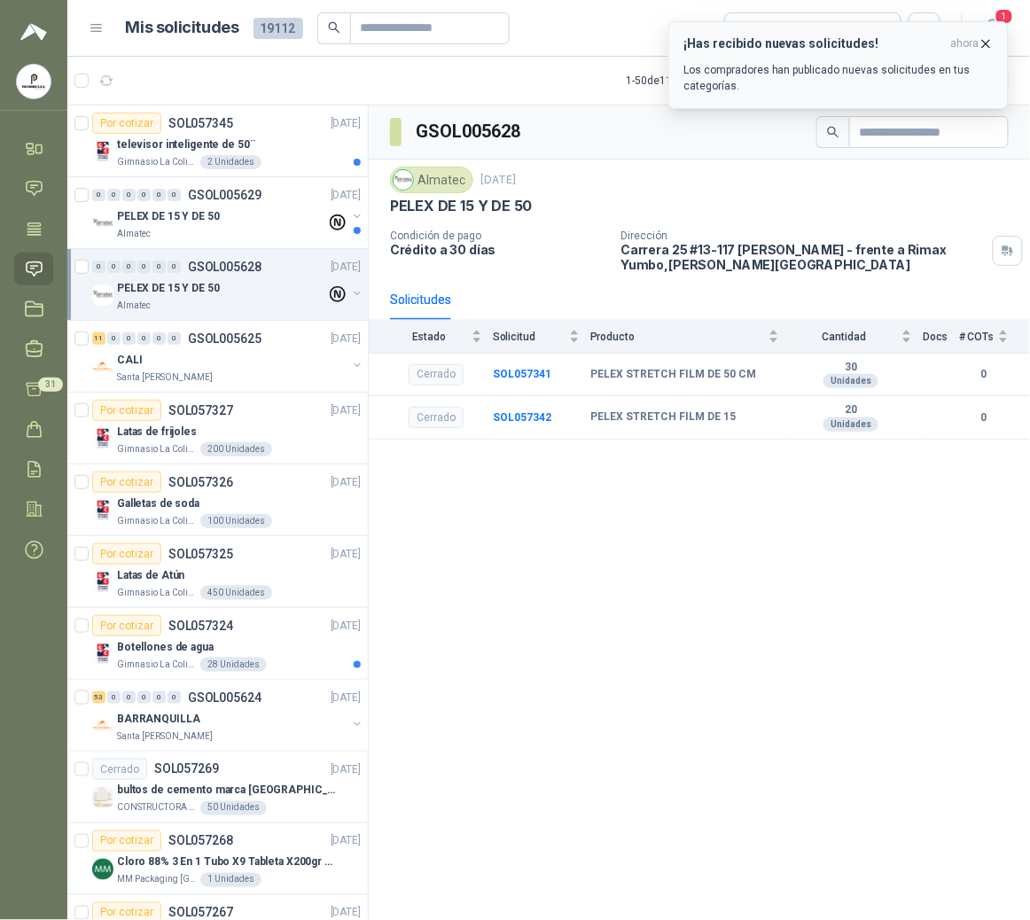
click at [990, 44] on icon "button" at bounding box center [986, 43] width 15 height 15
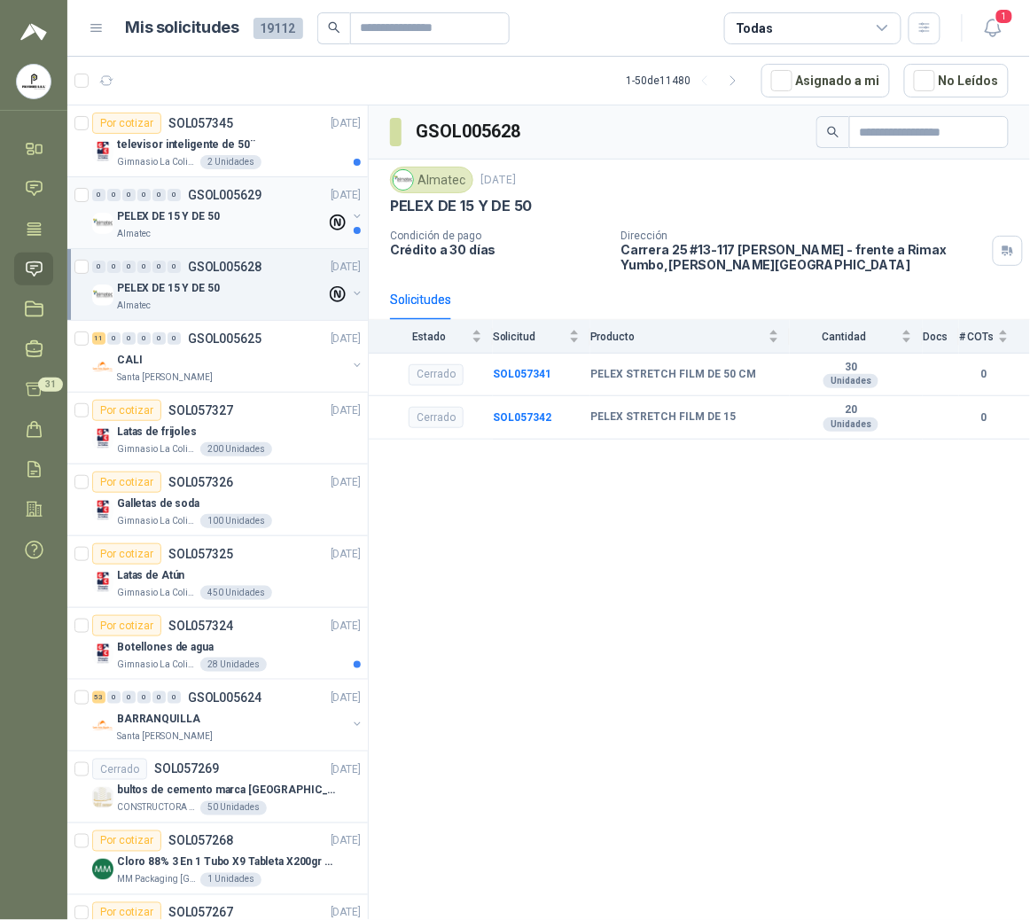
click at [242, 216] on div "PELEX DE 15 Y DE 50" at bounding box center [221, 216] width 209 height 21
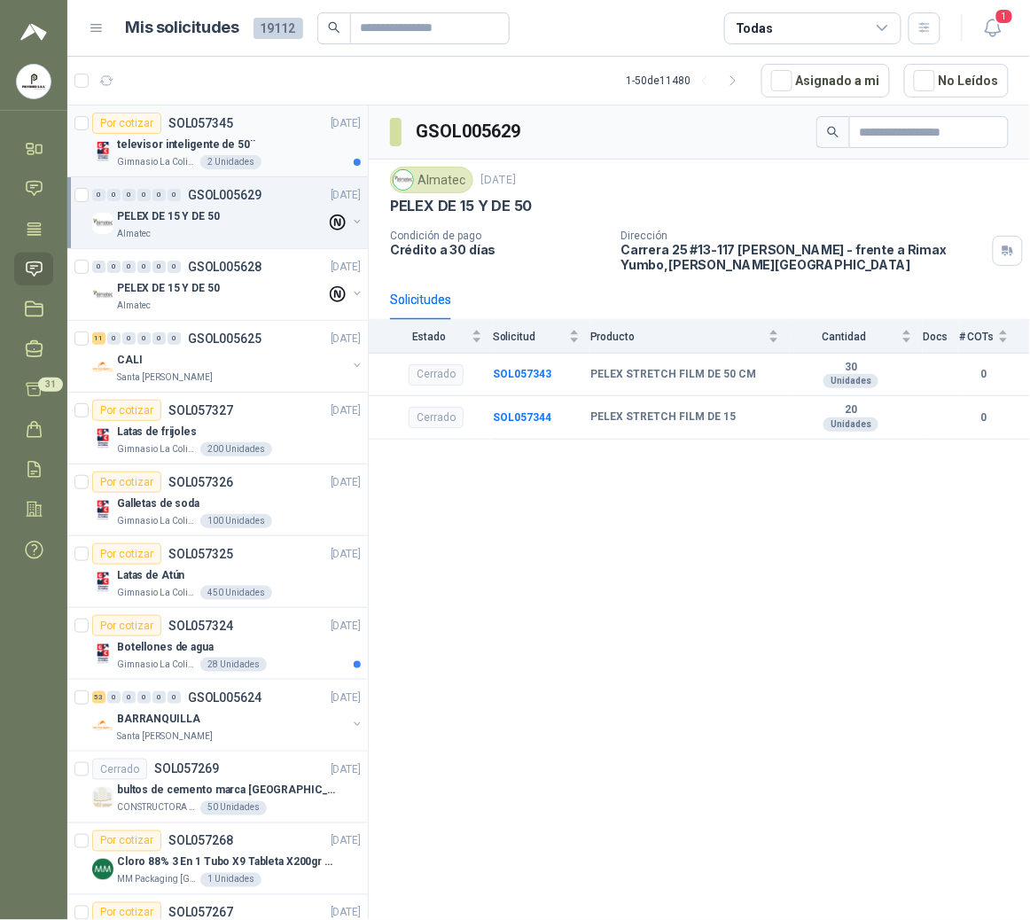
click at [195, 153] on p "televisor inteligente de 50¨" at bounding box center [186, 145] width 138 height 17
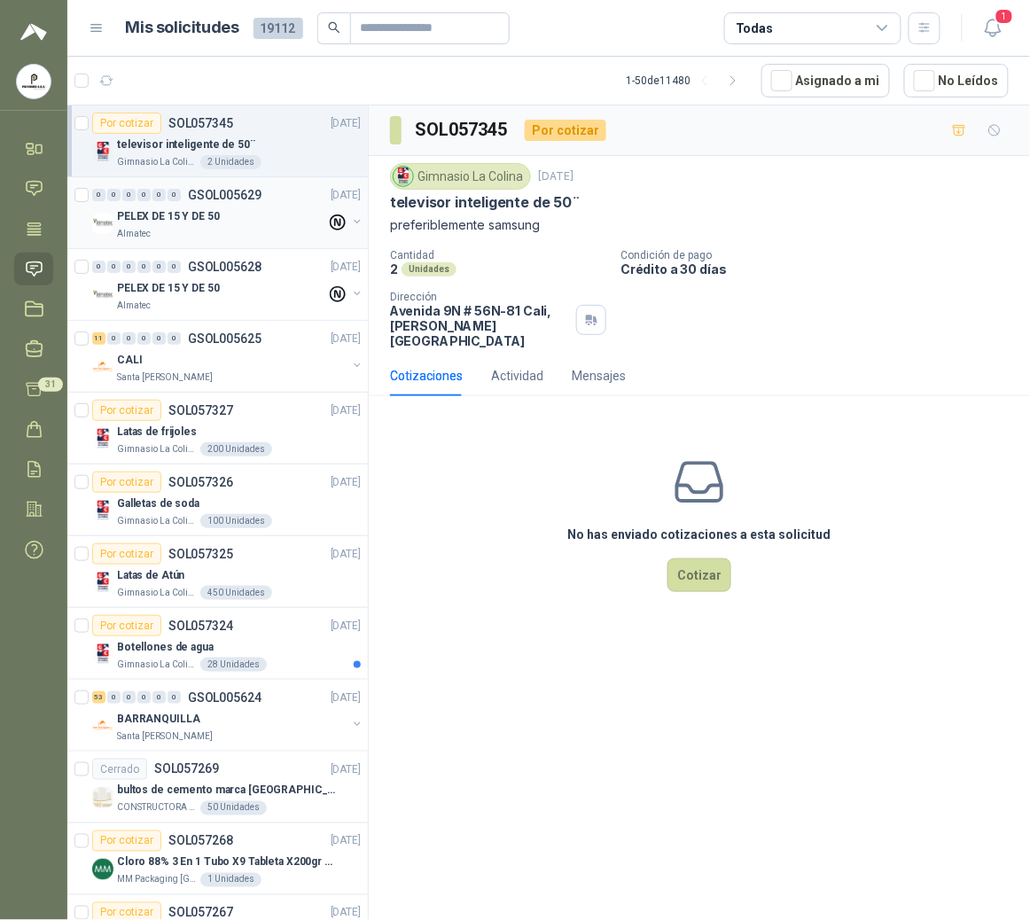
click at [186, 222] on p "PELEX DE 15 Y DE 50" at bounding box center [168, 216] width 103 height 17
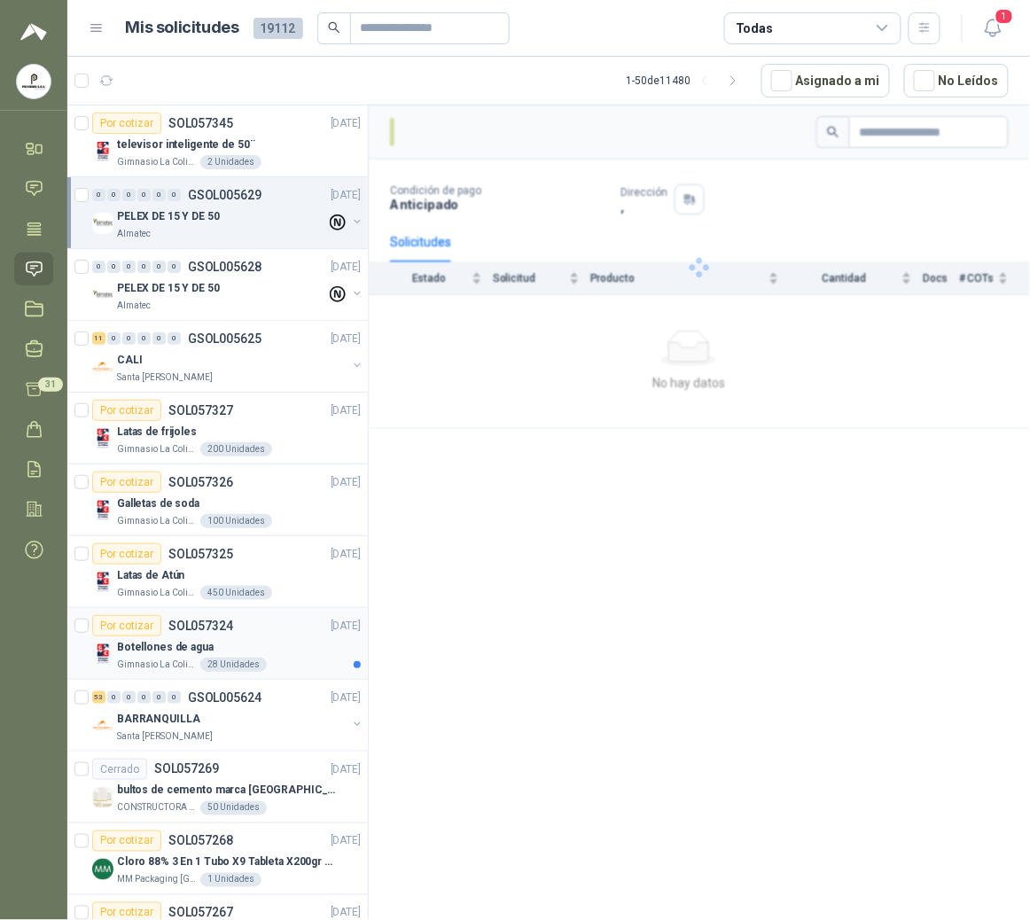
click at [225, 628] on p "SOL057324" at bounding box center [200, 626] width 65 height 12
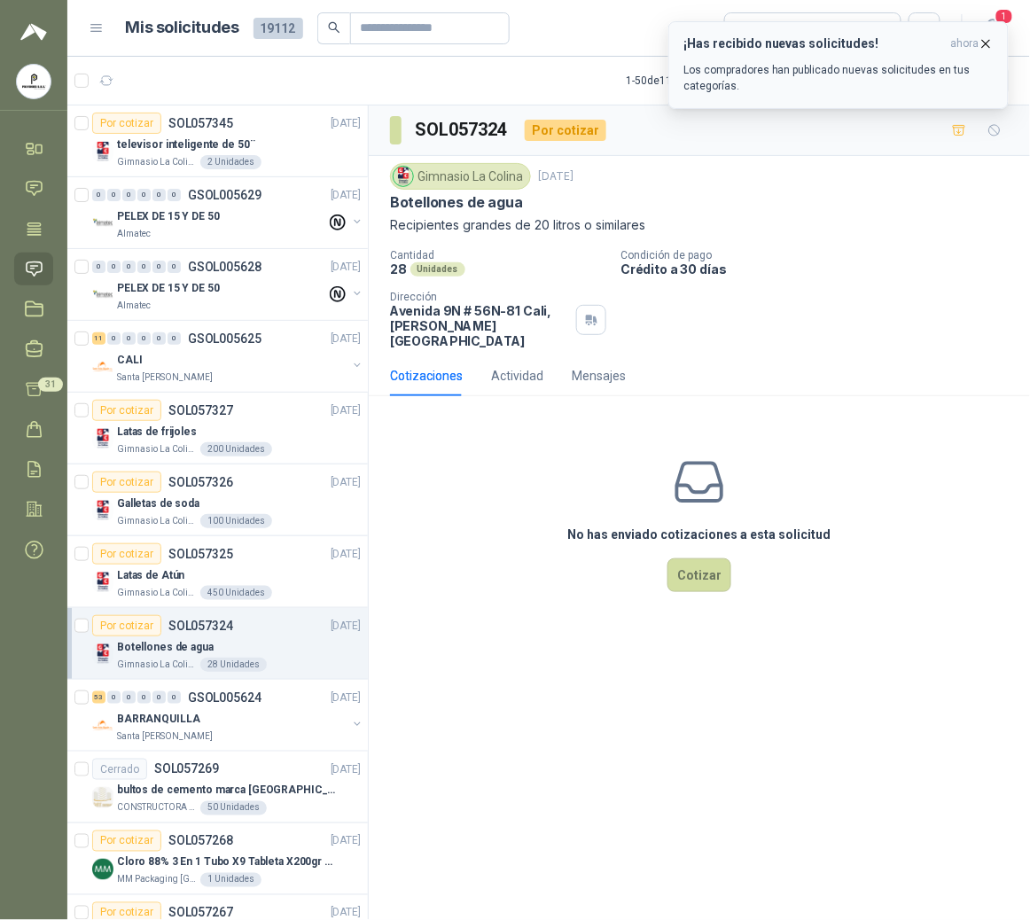
click at [986, 43] on icon "button" at bounding box center [986, 43] width 7 height 7
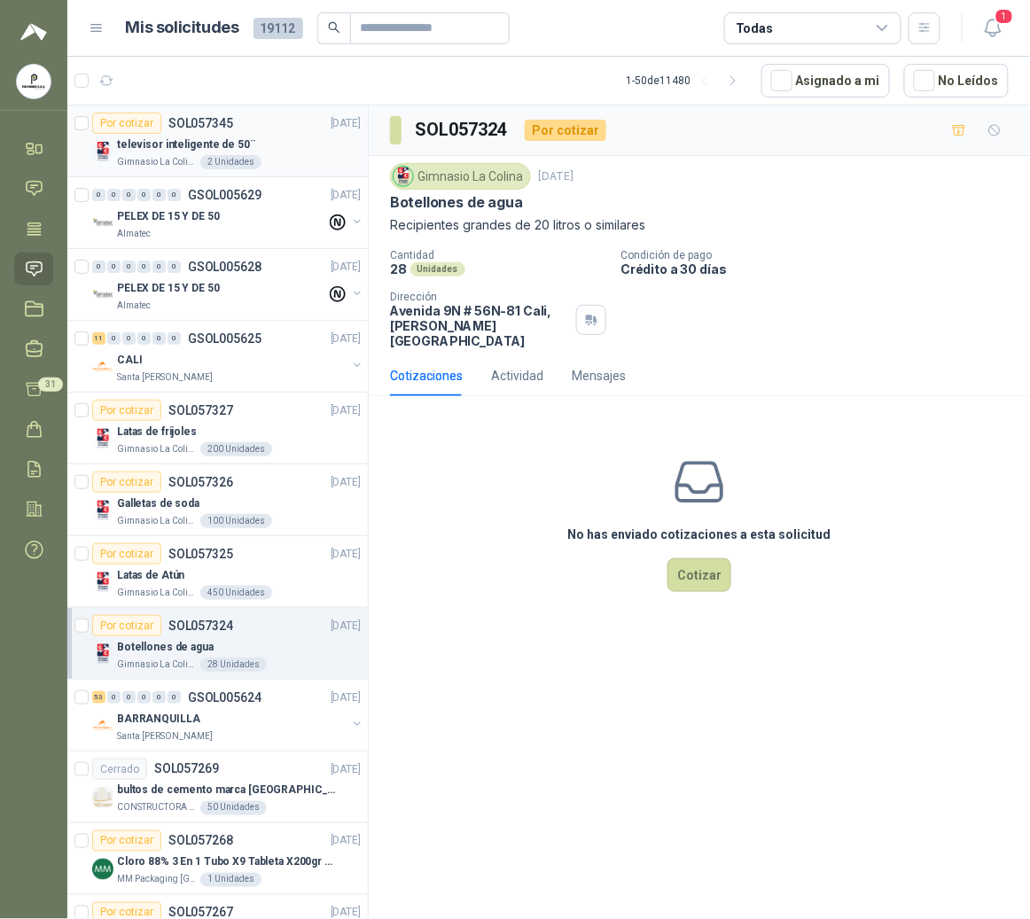
click at [184, 125] on p "SOL057345" at bounding box center [200, 123] width 65 height 12
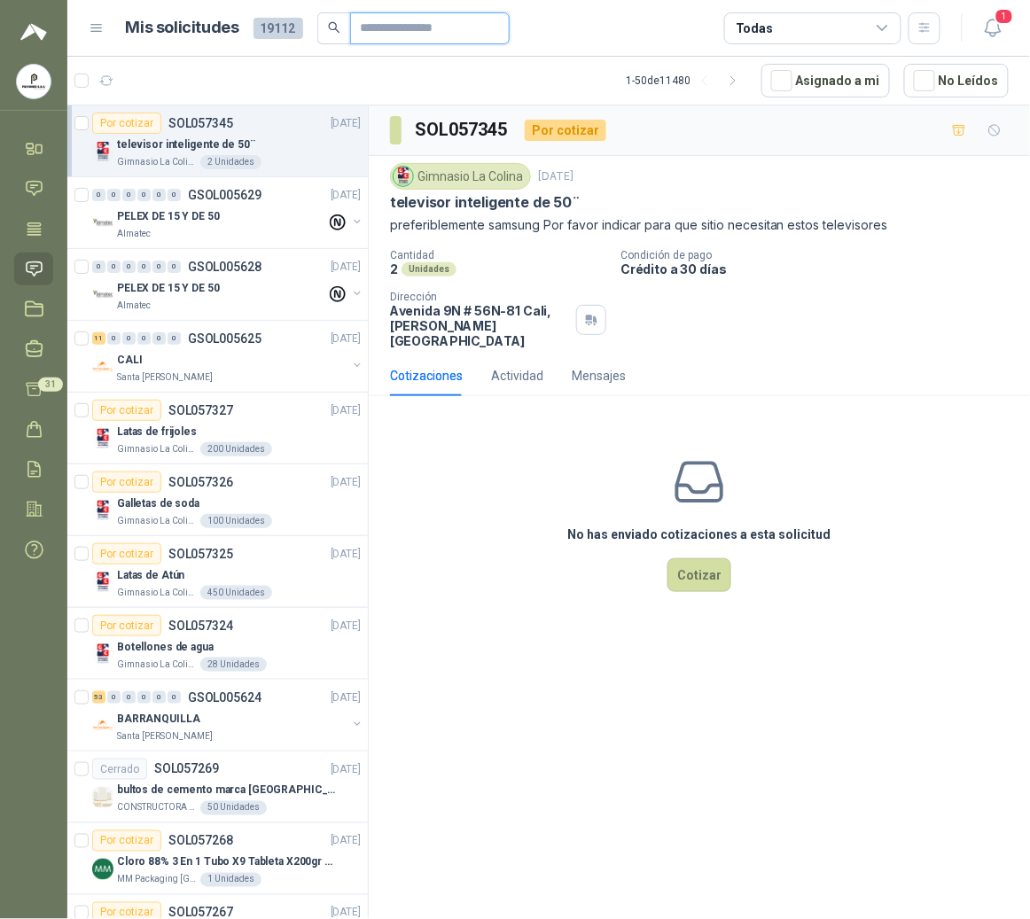
click at [426, 32] on input "text" at bounding box center [423, 28] width 124 height 30
type input "****"
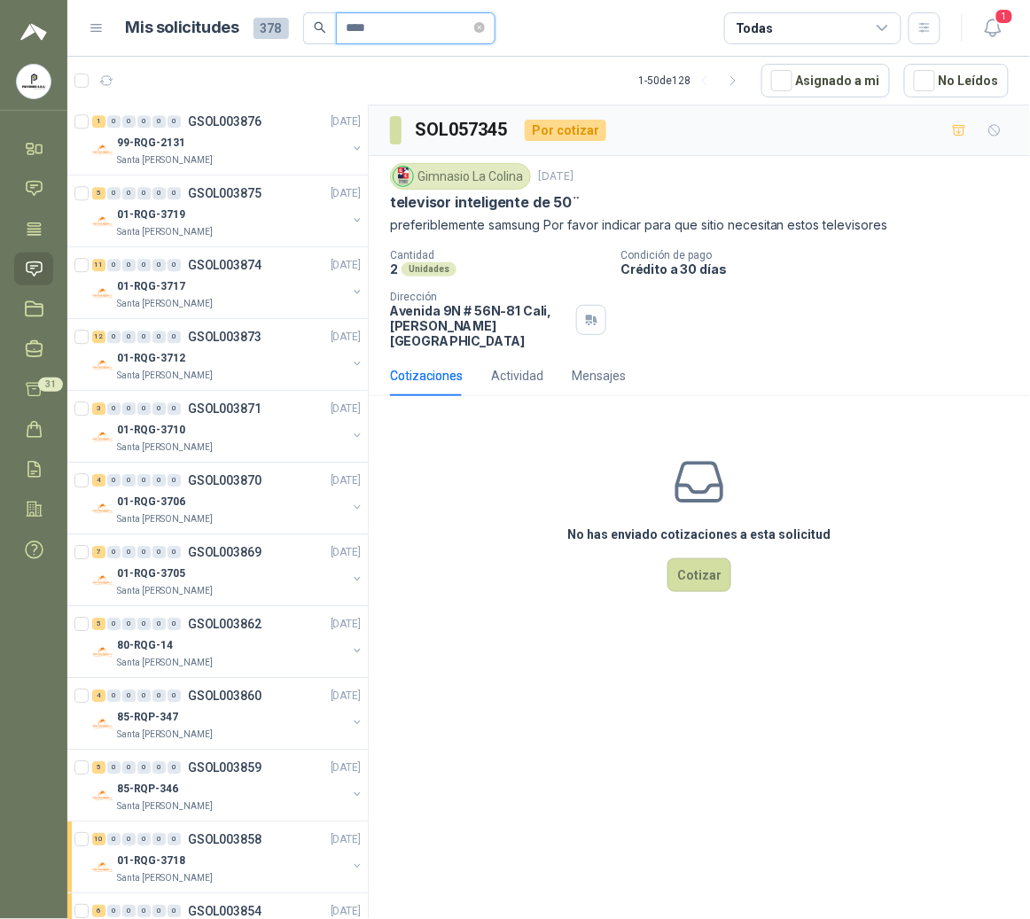
scroll to position [2809, 0]
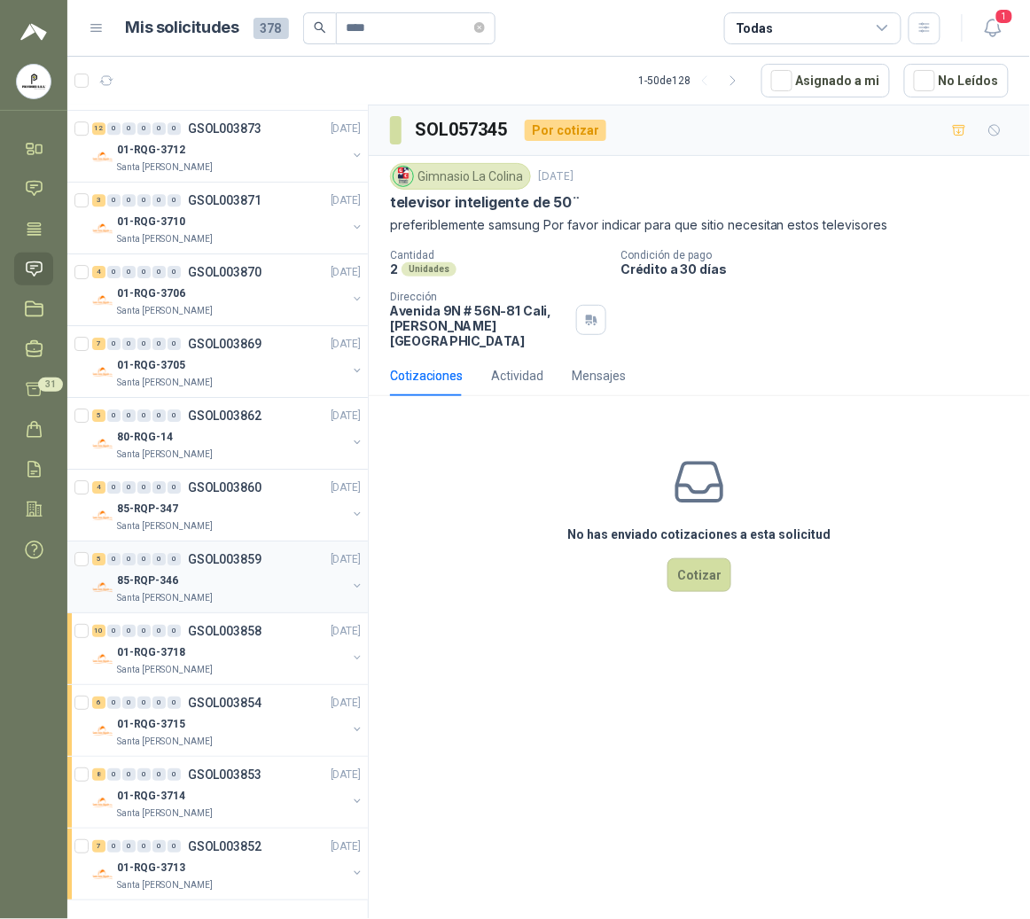
click at [175, 585] on p "85-RQP-346" at bounding box center [147, 581] width 61 height 17
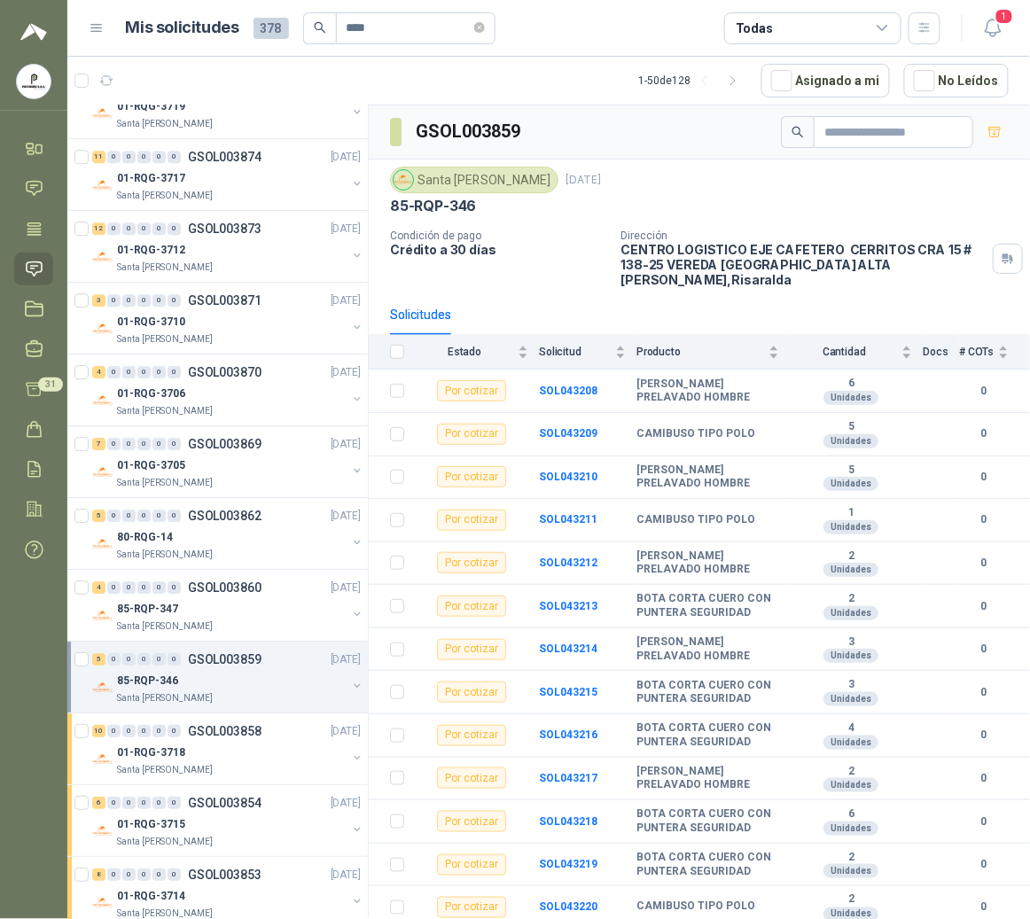
scroll to position [2809, 0]
